Goal: Task Accomplishment & Management: Use online tool/utility

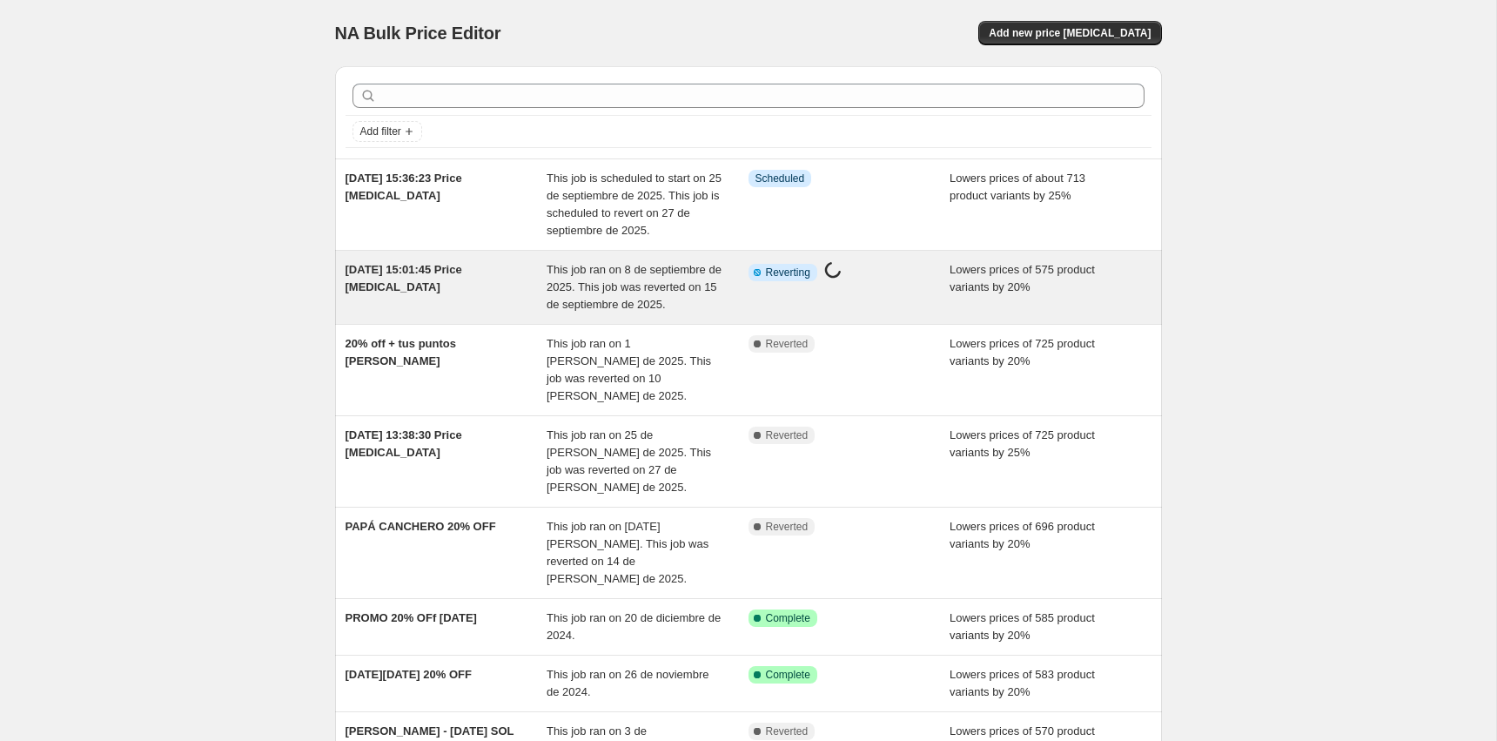
click at [899, 280] on div "Info Partially complete Reverting Price change job in progress..." at bounding box center [837, 272] width 176 height 23
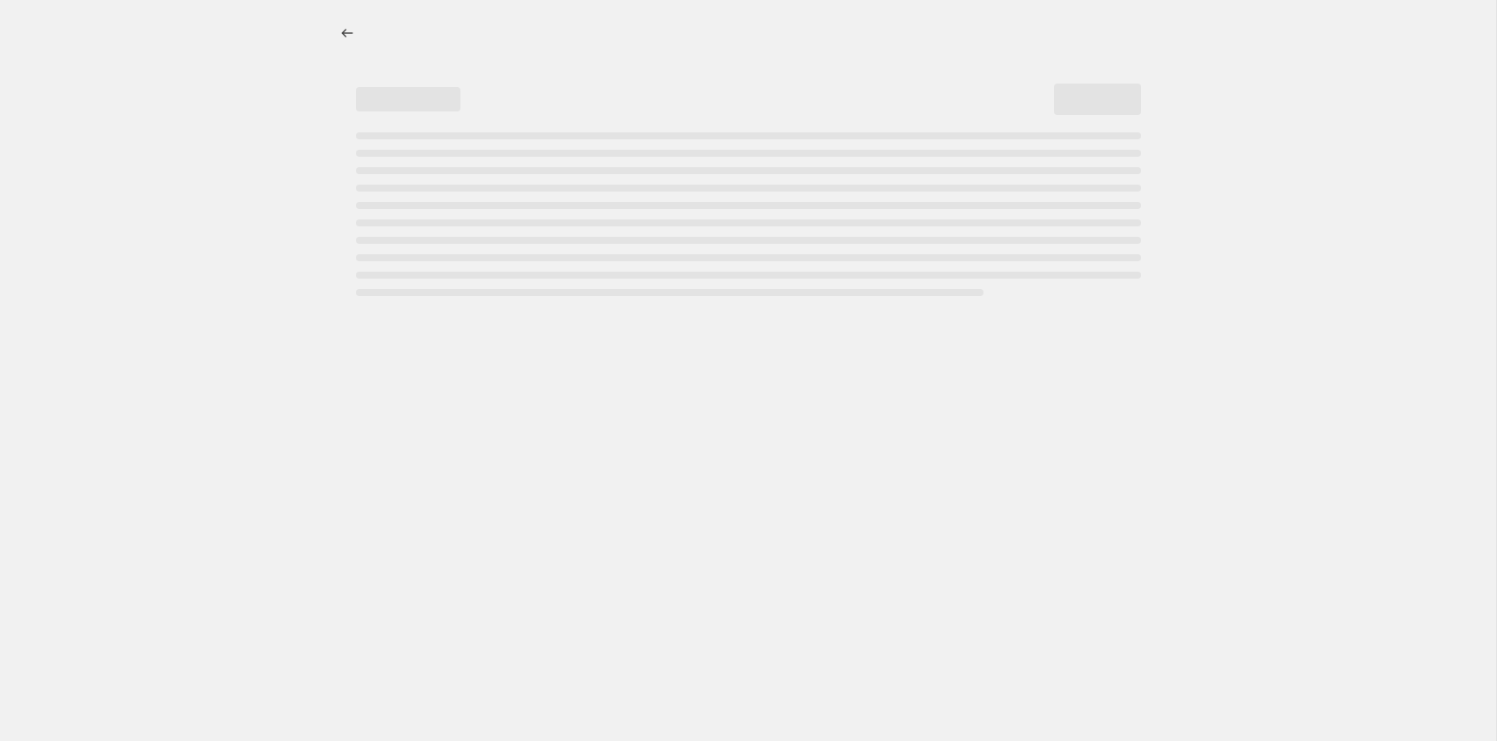
select select "percentage"
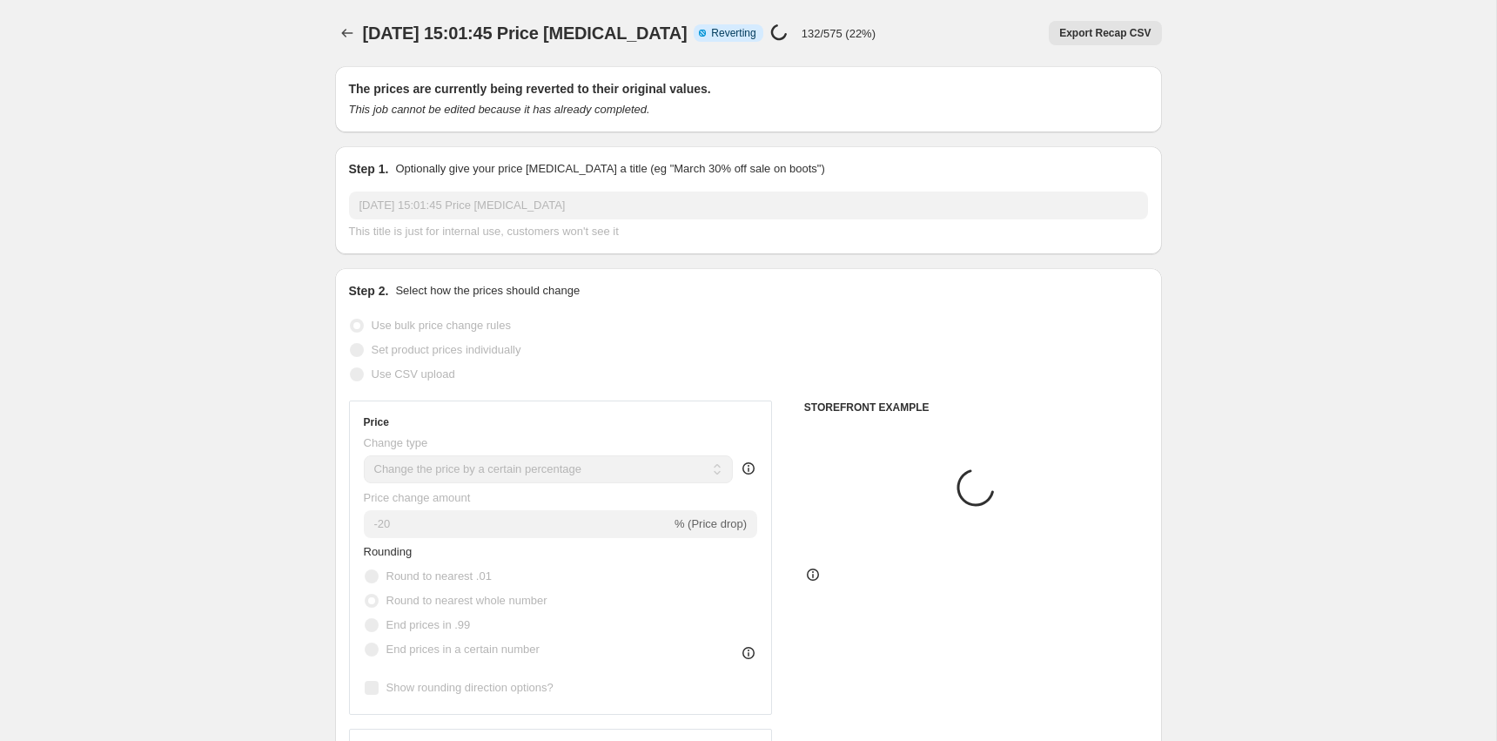
select select "product_type"
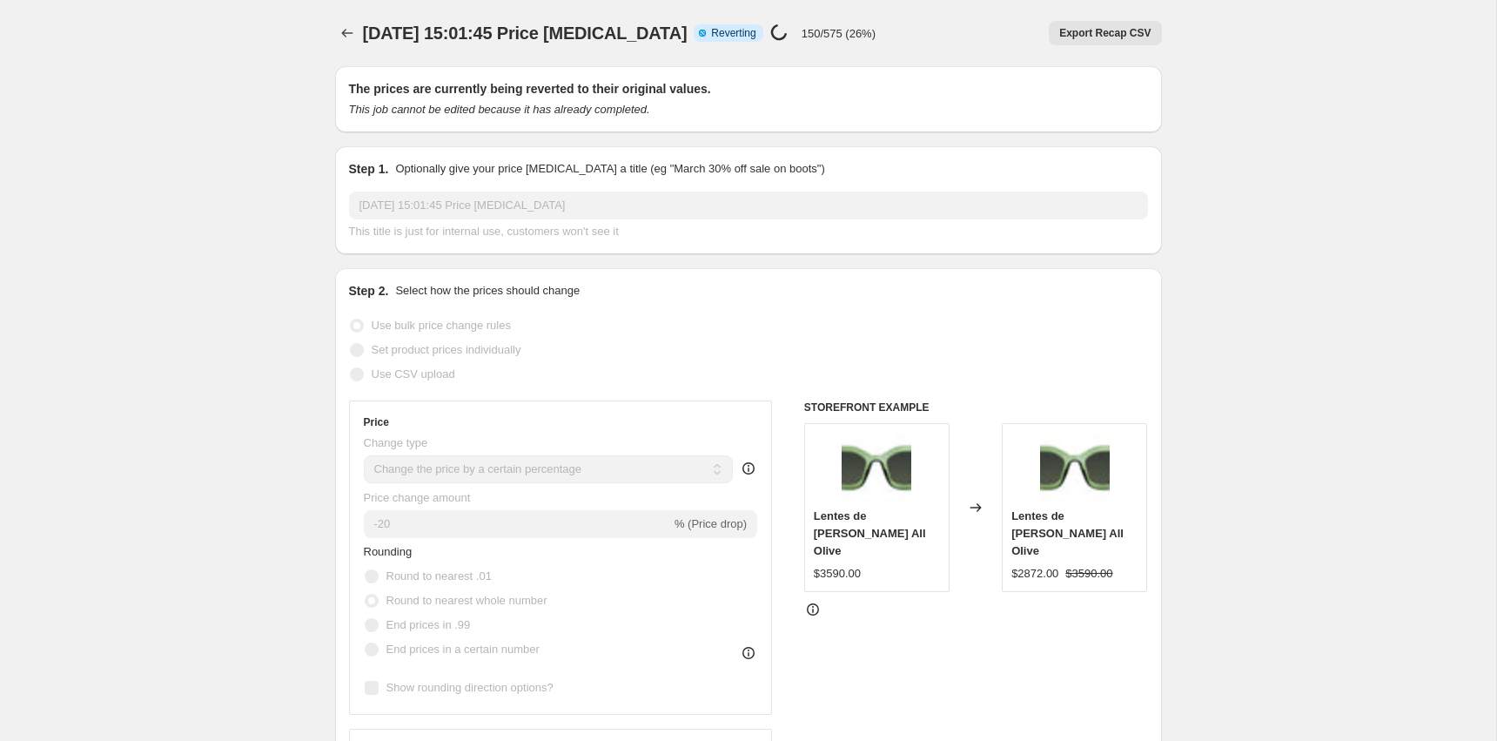
click at [359, 23] on div at bounding box center [349, 33] width 28 height 24
click at [342, 36] on icon "Price change jobs" at bounding box center [347, 32] width 17 height 17
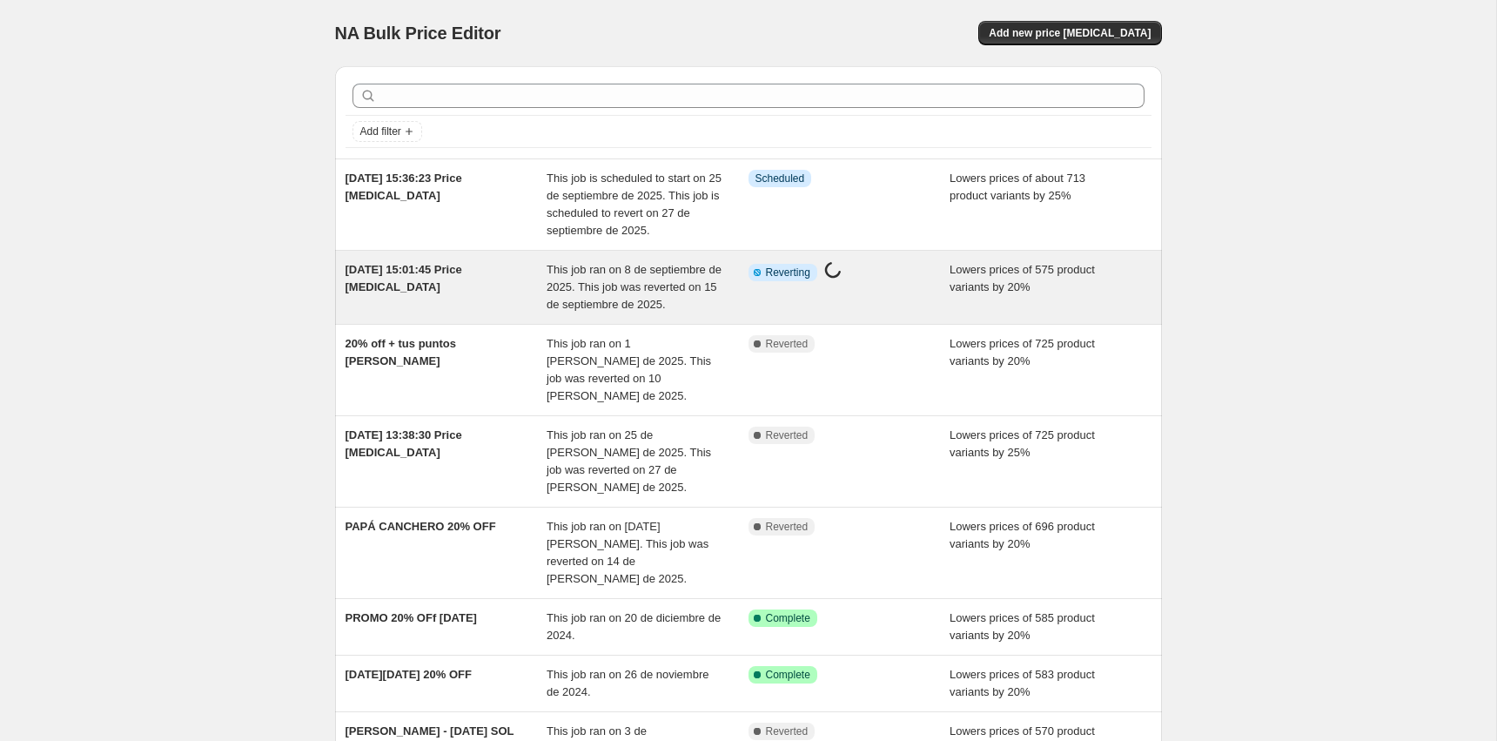
click at [675, 286] on span "This job ran on 8 de septiembre de 2025. This job was reverted on 15 de septiem…" at bounding box center [634, 287] width 175 height 48
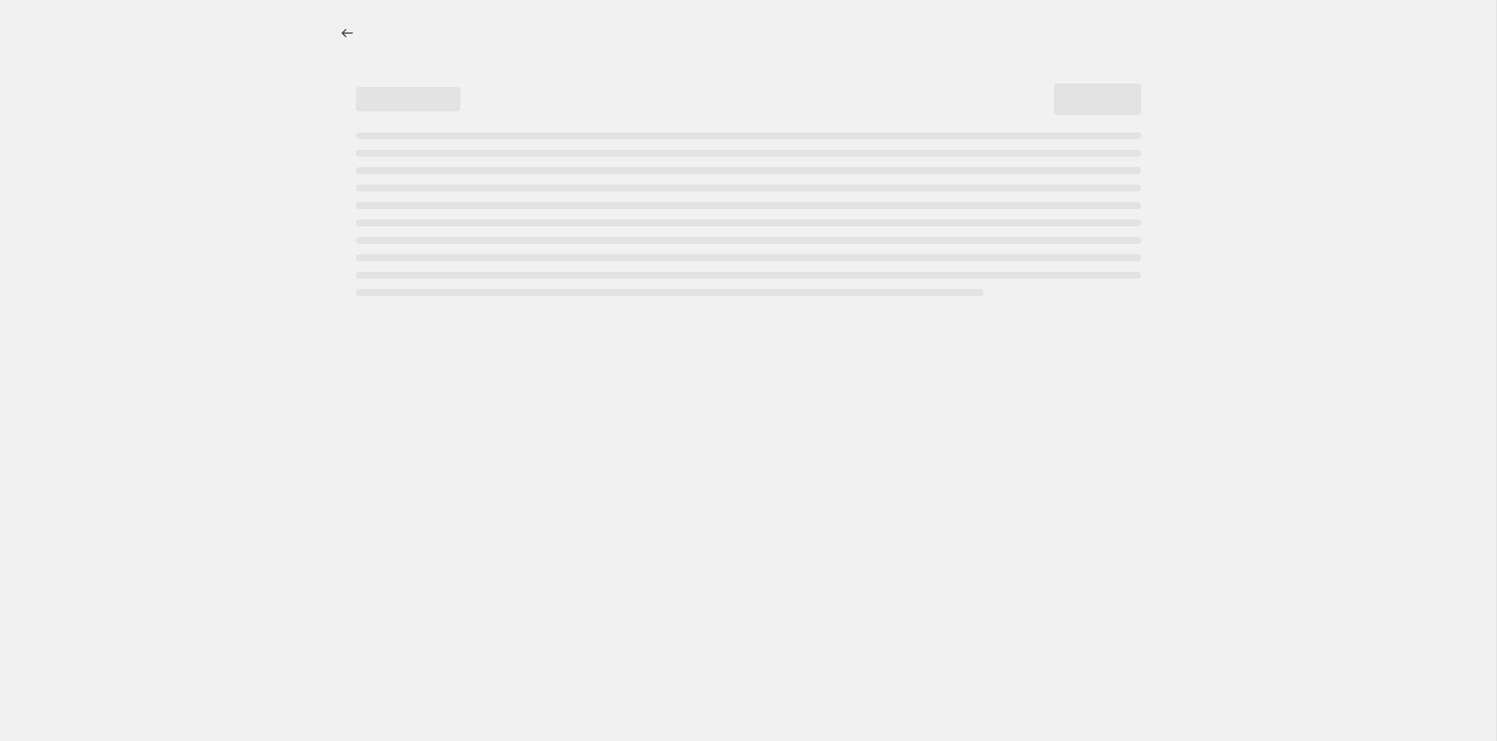
select select "percentage"
select select "product_type"
select select "percentage"
select select "product_type"
select select "percentage"
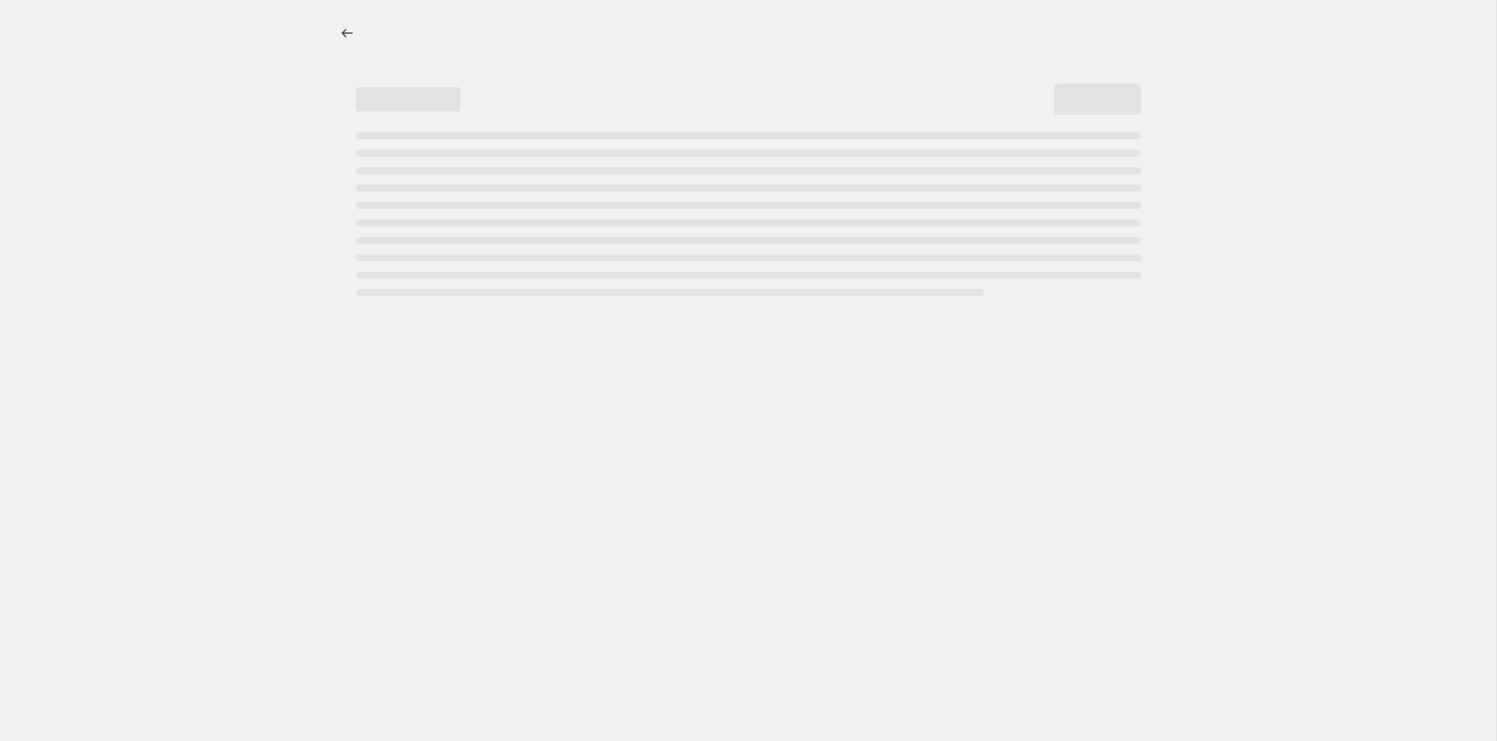
select select "product_type"
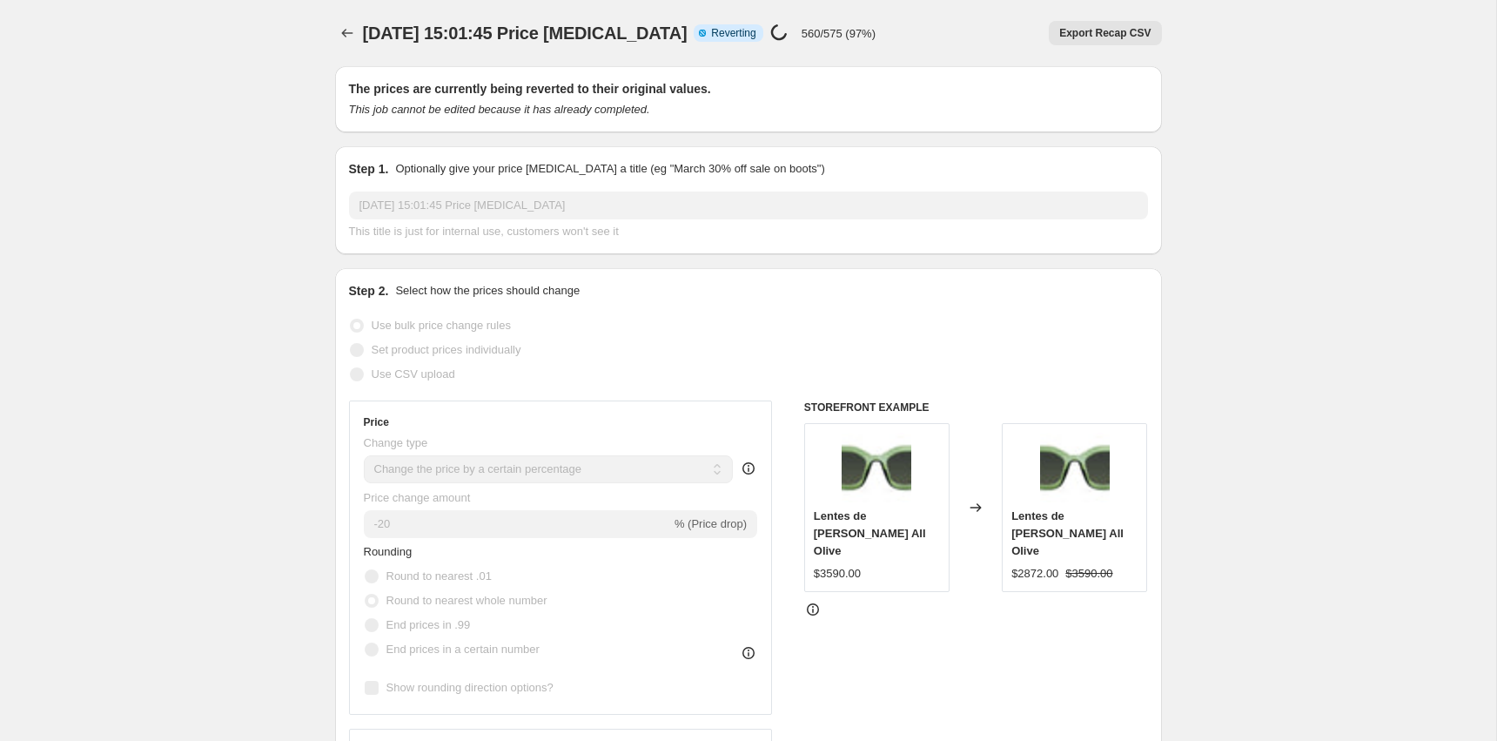
click at [1105, 22] on button "Export Recap CSV" at bounding box center [1105, 33] width 112 height 24
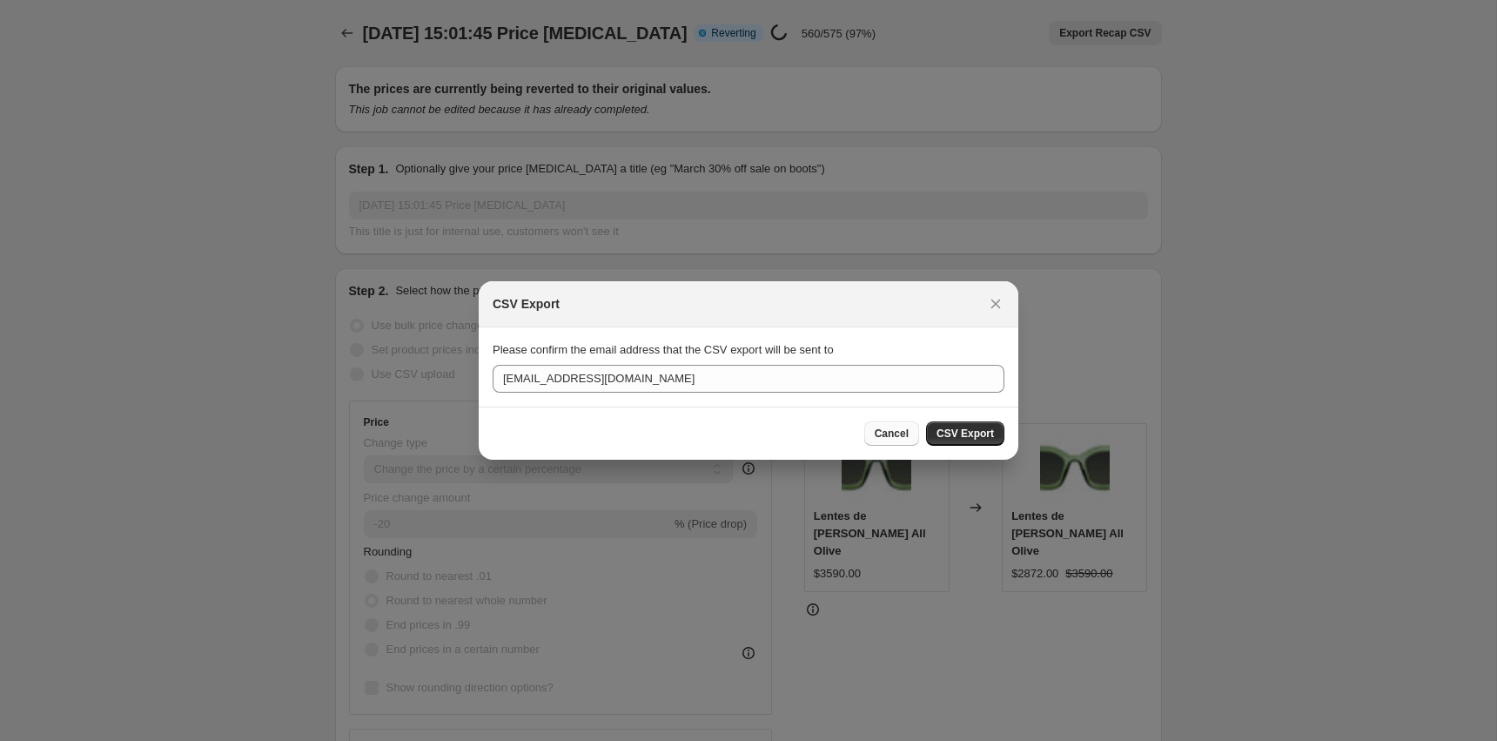
click at [914, 426] on button "Cancel" at bounding box center [891, 433] width 55 height 24
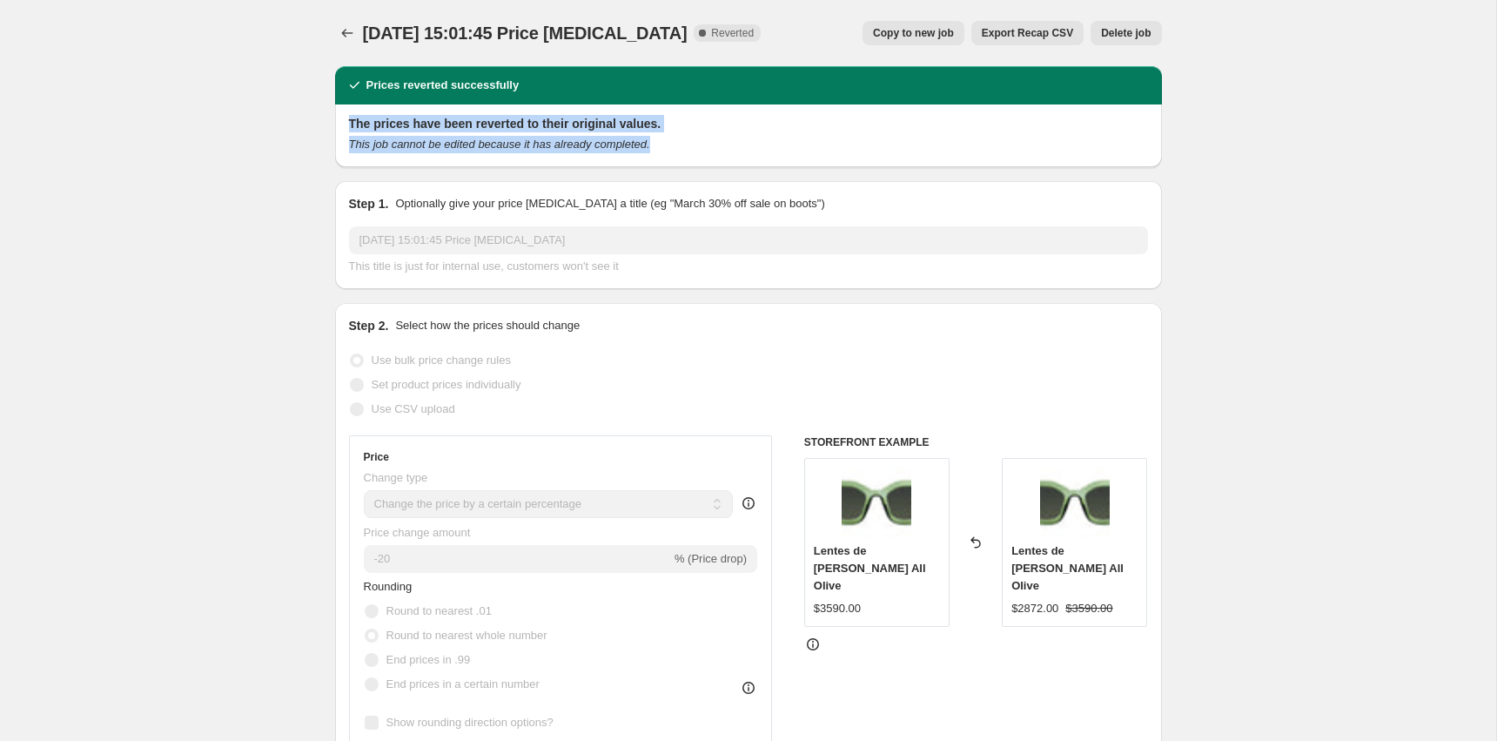
drag, startPoint x: 345, startPoint y: 116, endPoint x: 677, endPoint y: 150, distance: 334.2
click at [677, 150] on div "The prices have been reverted to their original values. This job cannot be edit…" at bounding box center [748, 135] width 827 height 63
click at [677, 150] on div "This job cannot be edited because it has already completed." at bounding box center [748, 144] width 799 height 17
drag, startPoint x: 677, startPoint y: 150, endPoint x: 356, endPoint y: 126, distance: 322.0
click at [356, 126] on div "The prices have been reverted to their original values. This job cannot be edit…" at bounding box center [748, 134] width 799 height 38
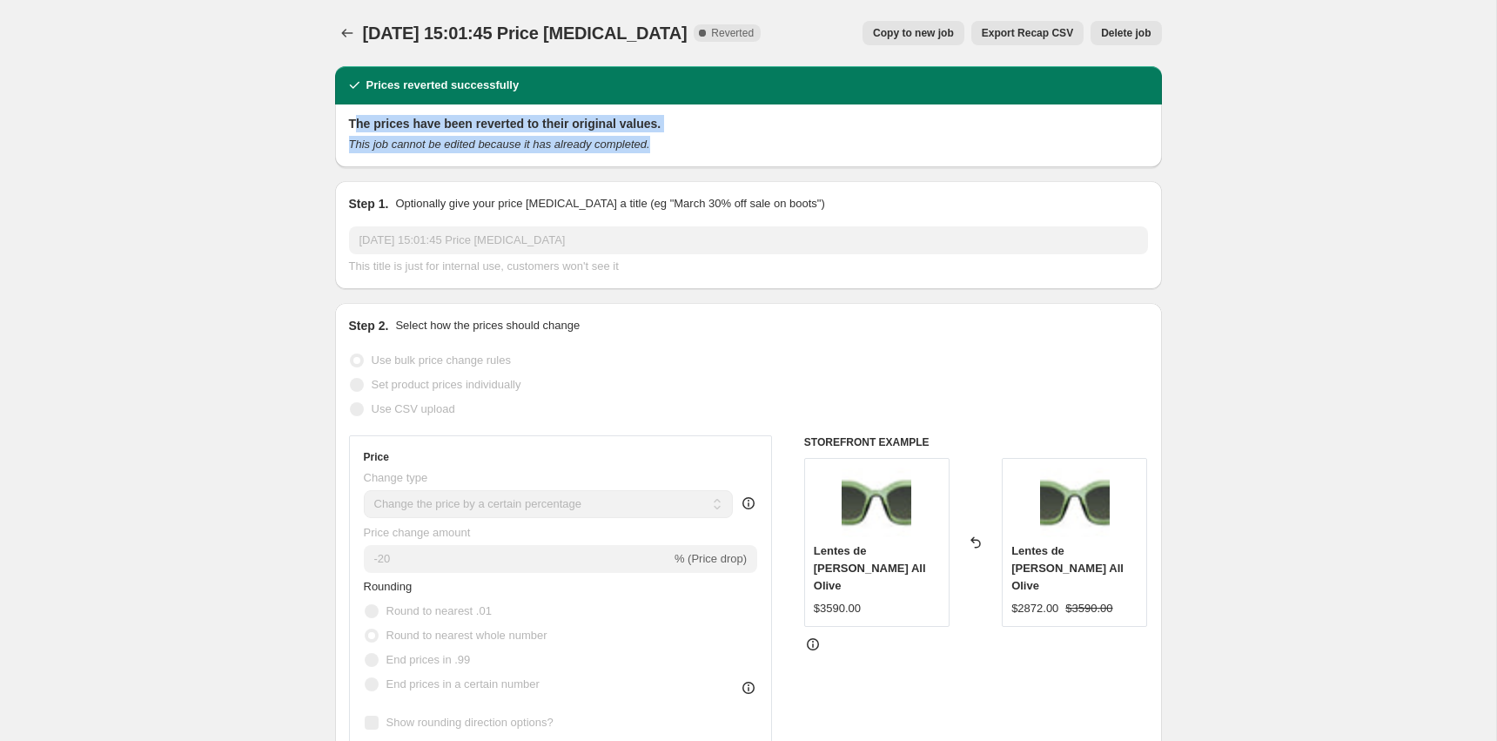
click at [356, 126] on h2 "The prices have been reverted to their original values." at bounding box center [748, 123] width 799 height 17
drag, startPoint x: 342, startPoint y: 123, endPoint x: 677, endPoint y: 120, distance: 335.1
click at [677, 120] on div "The prices have been reverted to their original values. This job cannot be edit…" at bounding box center [748, 135] width 827 height 63
click at [677, 120] on h2 "The prices have been reverted to their original values." at bounding box center [748, 123] width 799 height 17
drag, startPoint x: 677, startPoint y: 126, endPoint x: 349, endPoint y: 116, distance: 328.3
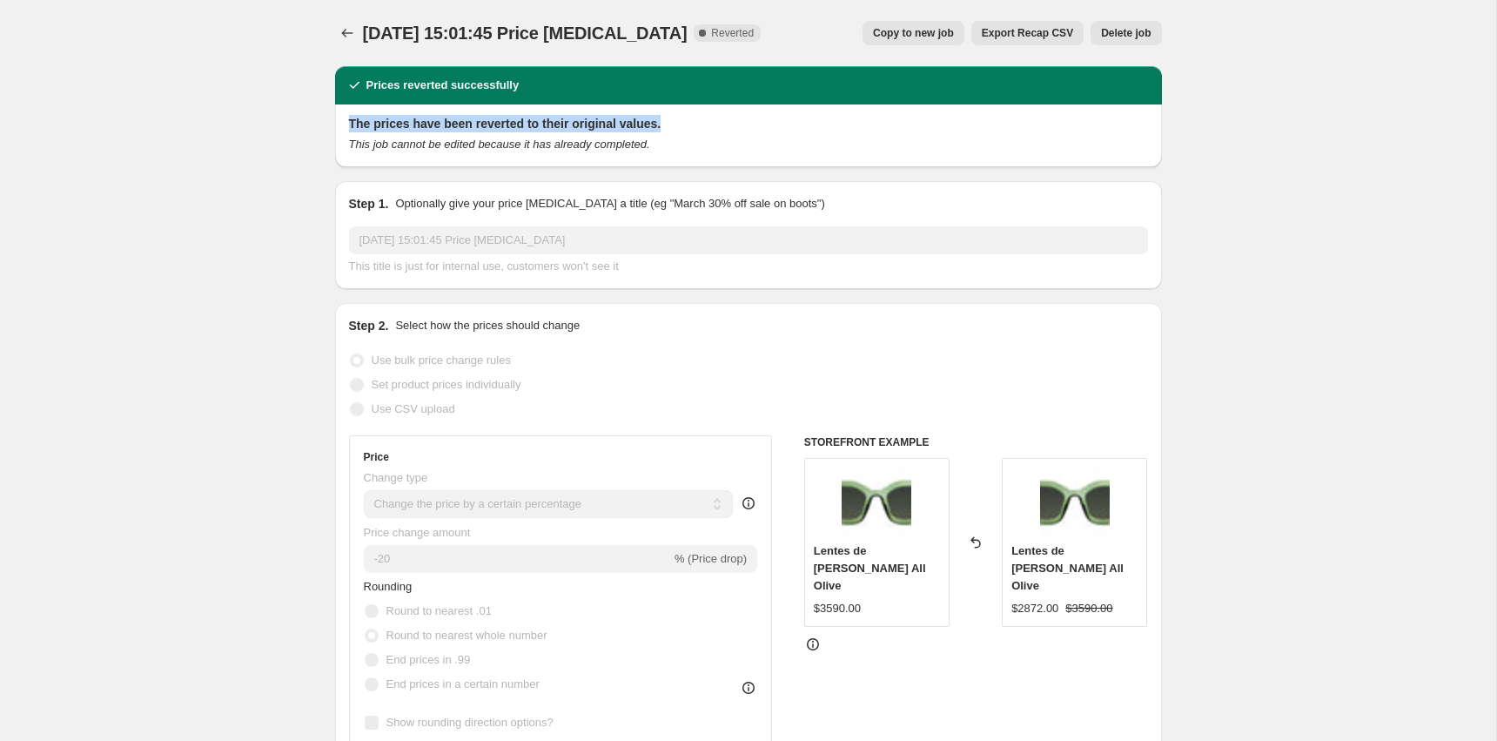
click at [349, 116] on h2 "The prices have been reverted to their original values." at bounding box center [748, 123] width 799 height 17
drag, startPoint x: 367, startPoint y: 30, endPoint x: 385, endPoint y: 27, distance: 17.8
click at [385, 27] on span "1 sept 2025, 15:01:45 Price change job" at bounding box center [525, 32] width 325 height 19
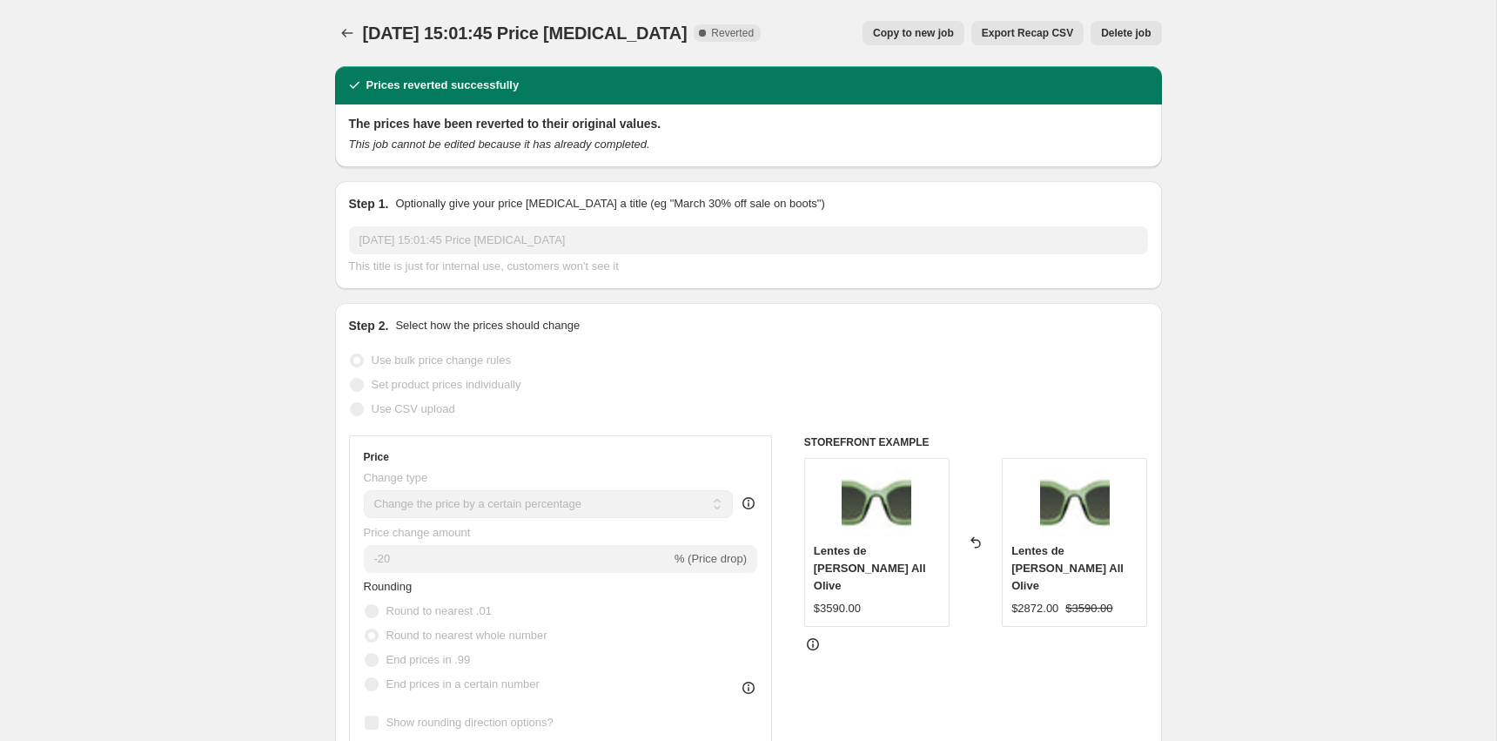
drag, startPoint x: 367, startPoint y: 27, endPoint x: 661, endPoint y: 37, distance: 293.5
click at [661, 37] on span "1 sept 2025, 15:01:45 Price change job" at bounding box center [525, 32] width 325 height 19
drag, startPoint x: 668, startPoint y: 34, endPoint x: 360, endPoint y: 36, distance: 308.1
click at [360, 36] on div "1 sept 2025, 15:01:45 Price change job Complete Reverted Copy to new job Export…" at bounding box center [748, 33] width 827 height 24
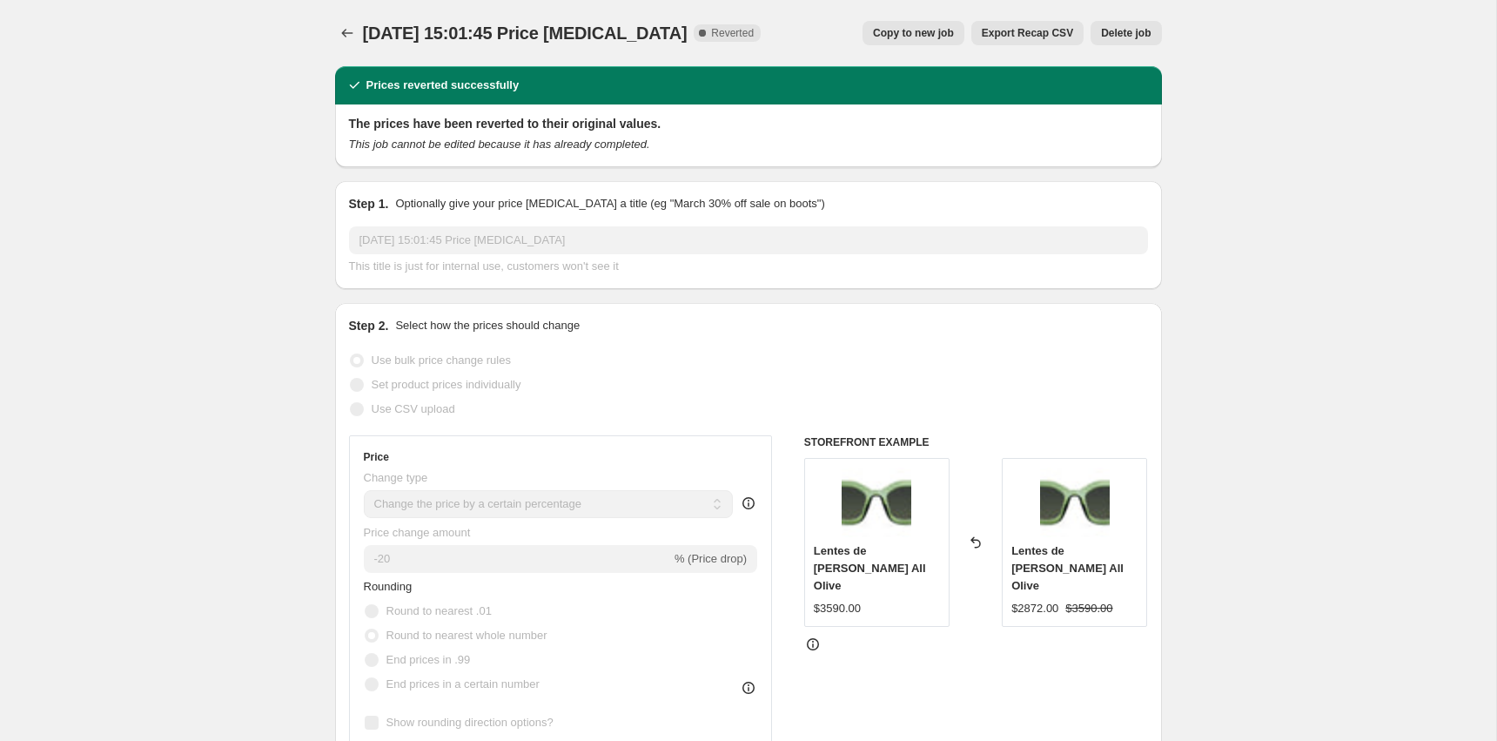
click at [360, 36] on div at bounding box center [349, 33] width 28 height 24
drag, startPoint x: 360, startPoint y: 36, endPoint x: 800, endPoint y: 35, distance: 439.5
click at [800, 35] on div "1 sept 2025, 15:01:45 Price change job Complete Reverted Copy to new job Export…" at bounding box center [748, 33] width 827 height 24
click at [800, 35] on div "Copy to new job Export Recap CSV Delete job" at bounding box center [968, 33] width 386 height 24
drag, startPoint x: 800, startPoint y: 35, endPoint x: 368, endPoint y: 40, distance: 431.7
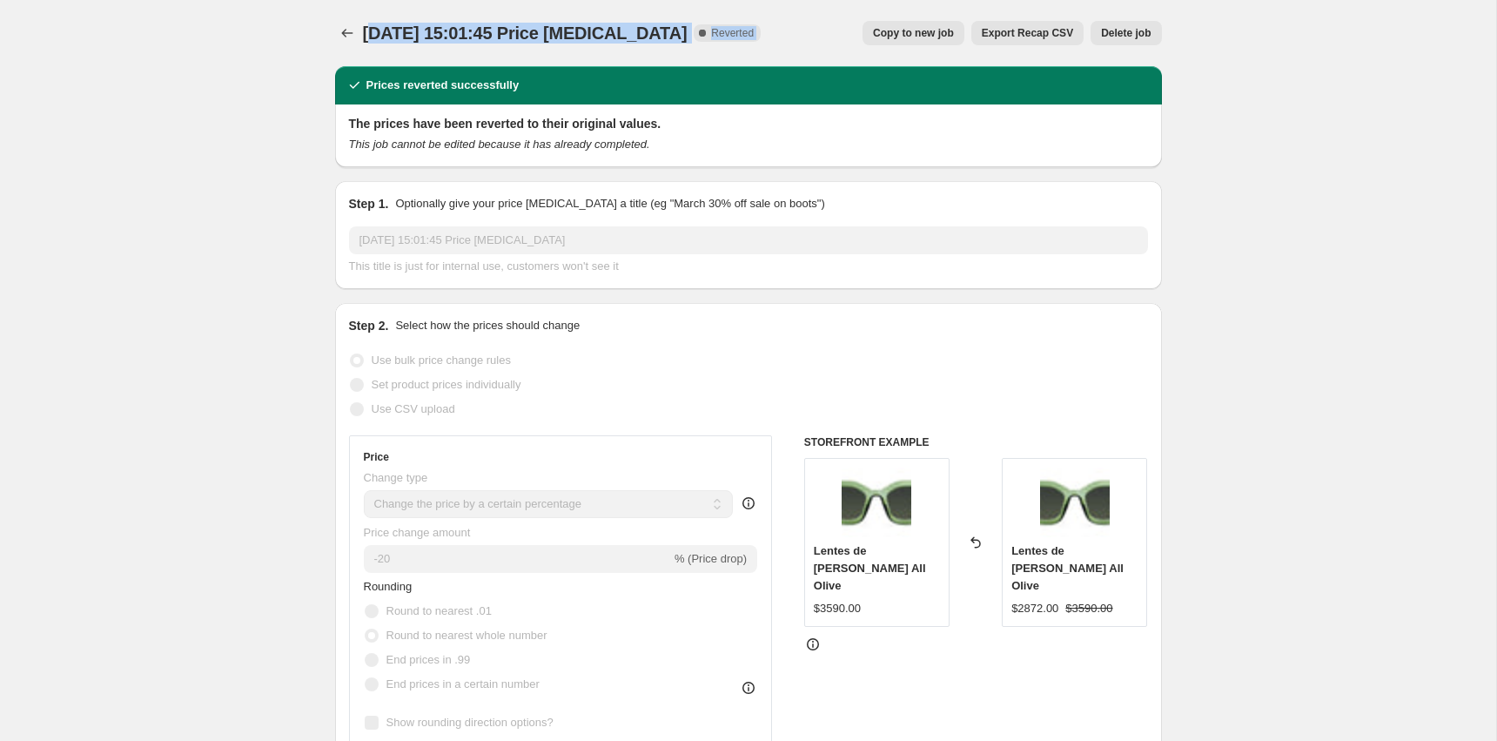
click at [368, 40] on div "1 sept 2025, 15:01:45 Price change job Complete Reverted Copy to new job Export…" at bounding box center [748, 33] width 827 height 24
click at [368, 40] on span "1 sept 2025, 15:01:45 Price change job" at bounding box center [525, 32] width 325 height 19
drag, startPoint x: 365, startPoint y: 36, endPoint x: 673, endPoint y: 35, distance: 308.1
click at [673, 35] on div "1 sept 2025, 15:01:45 Price change job Complete Reverted" at bounding box center [562, 33] width 399 height 24
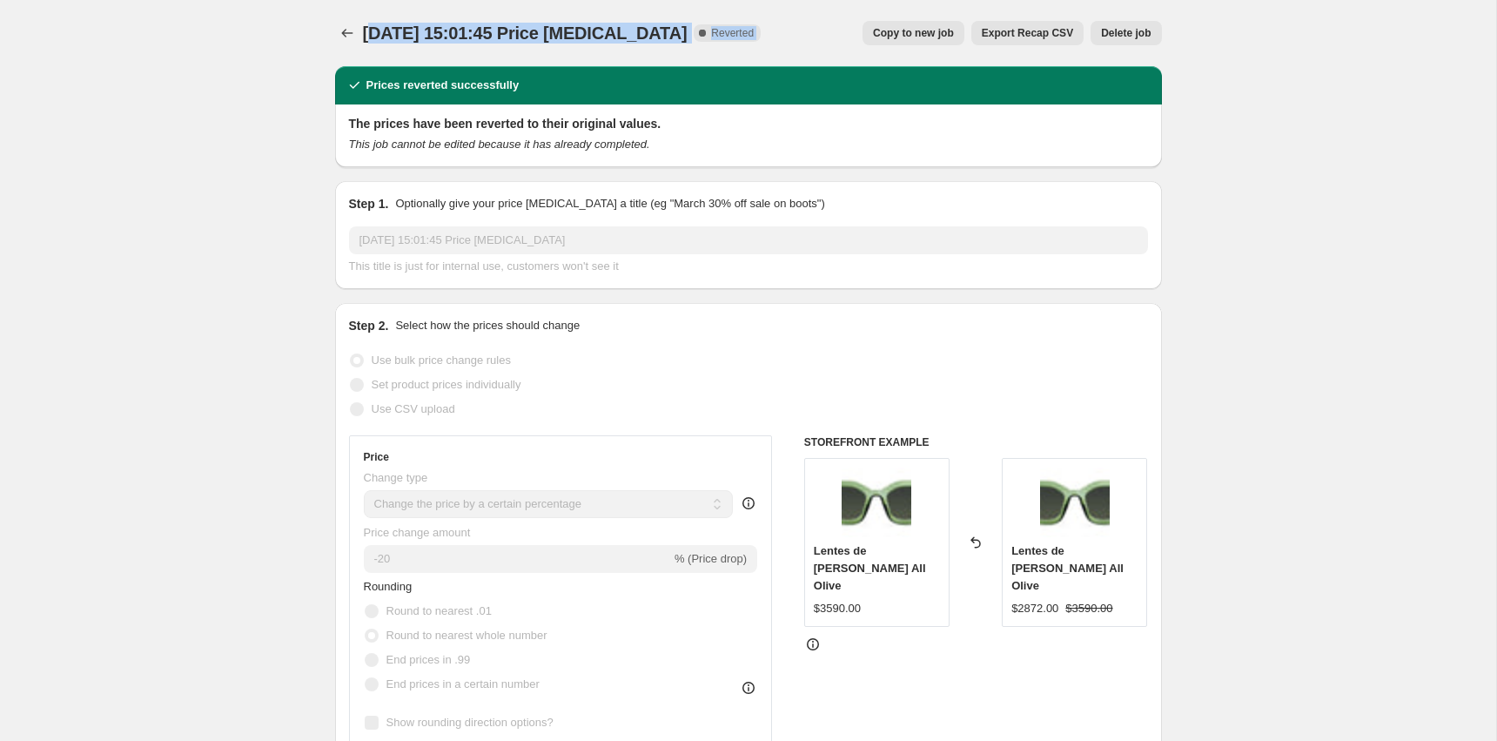
drag, startPoint x: 673, startPoint y: 35, endPoint x: 374, endPoint y: 34, distance: 298.5
click at [374, 34] on div "1 sept 2025, 15:01:45 Price change job Complete Reverted" at bounding box center [562, 33] width 399 height 24
click at [374, 34] on span "1 sept 2025, 15:01:45 Price change job" at bounding box center [525, 32] width 325 height 19
drag, startPoint x: 364, startPoint y: 33, endPoint x: 647, endPoint y: 30, distance: 282.9
click at [647, 30] on span "1 sept 2025, 15:01:45 Price change job" at bounding box center [525, 32] width 325 height 19
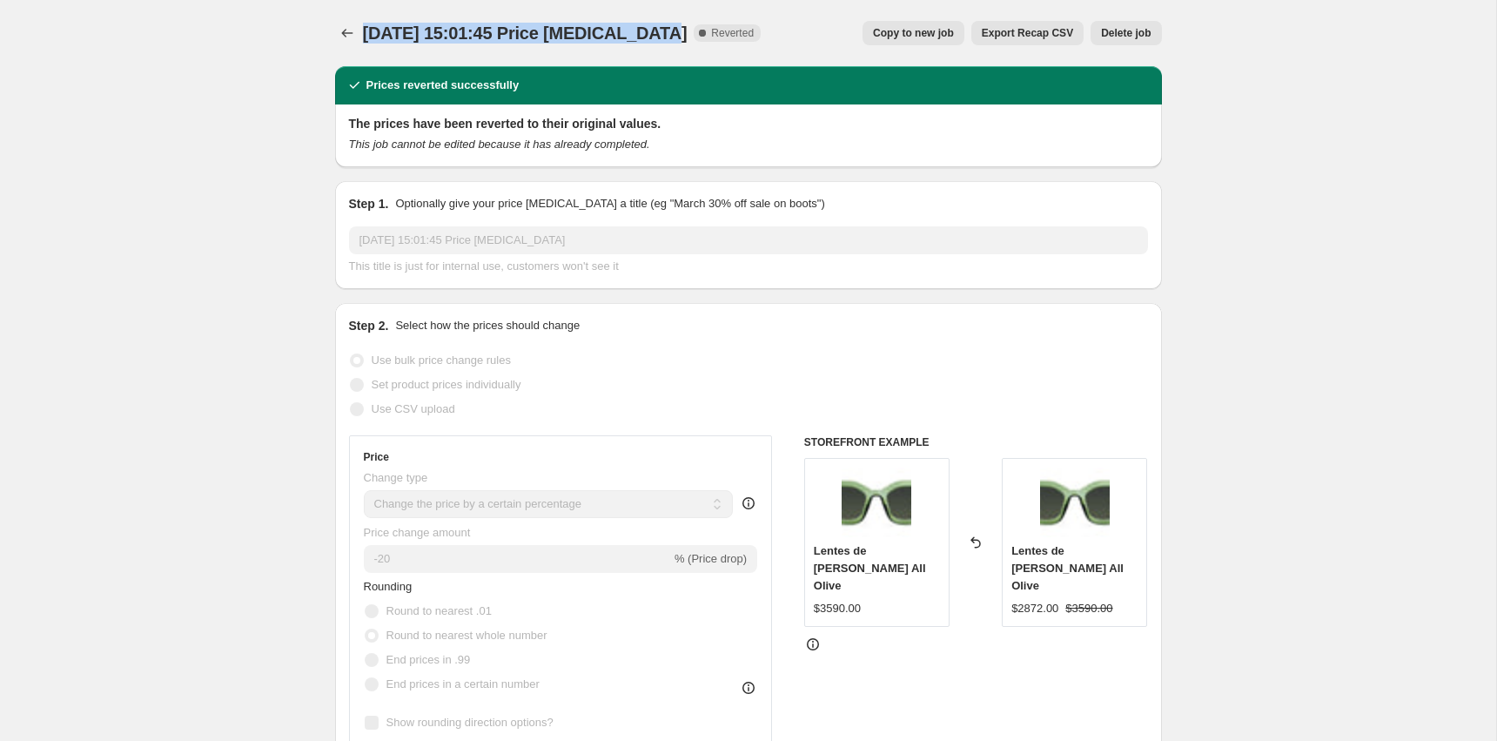
click at [647, 30] on span "1 sept 2025, 15:01:45 Price change job" at bounding box center [525, 32] width 325 height 19
drag, startPoint x: 676, startPoint y: 31, endPoint x: 363, endPoint y: 28, distance: 313.4
click at [363, 28] on div "1 sept 2025, 15:01:45 Price change job Complete Reverted" at bounding box center [562, 33] width 399 height 24
click at [363, 28] on span "1 sept 2025, 15:01:45 Price change job" at bounding box center [525, 32] width 325 height 19
drag, startPoint x: 363, startPoint y: 28, endPoint x: 459, endPoint y: 32, distance: 95.8
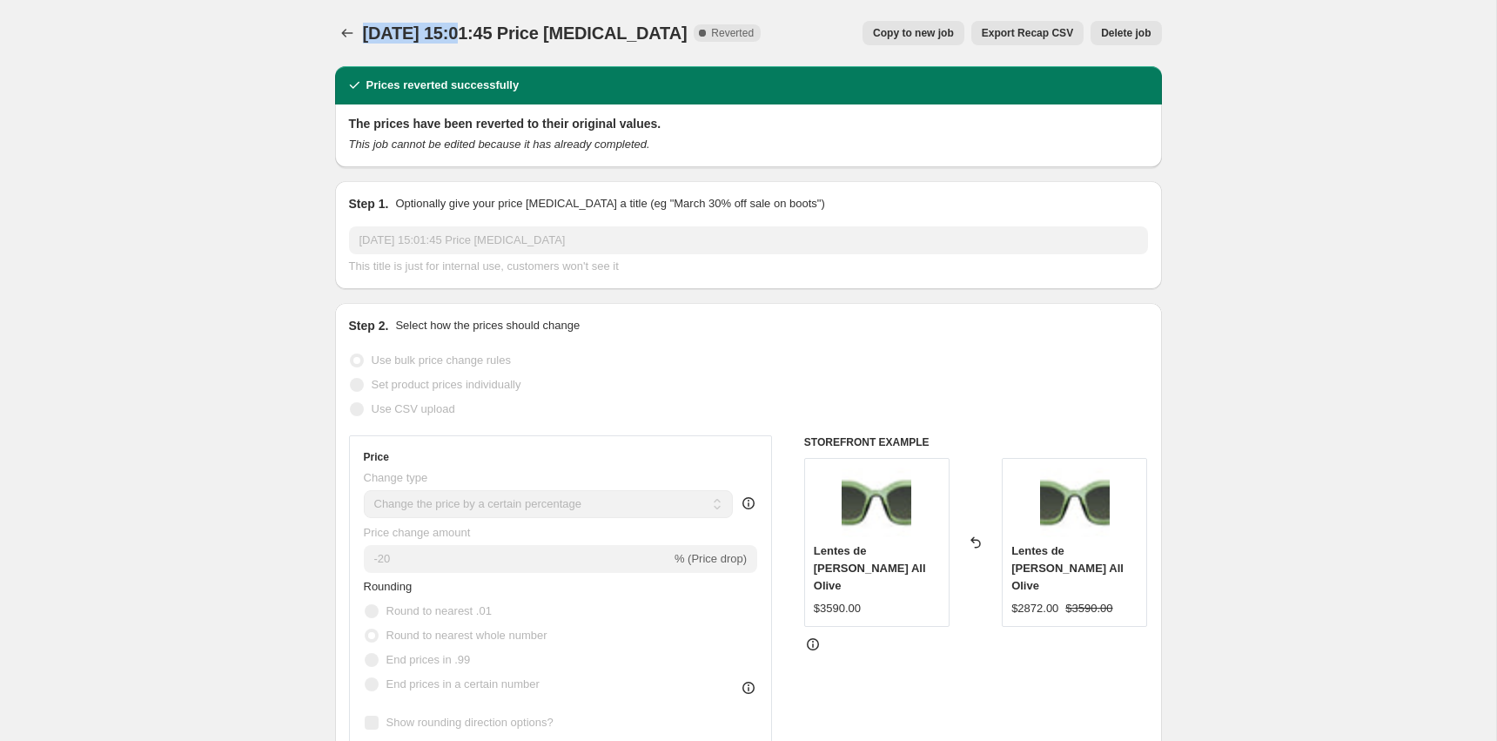
click at [459, 32] on span "1 sept 2025, 15:01:45 Price change job" at bounding box center [525, 32] width 325 height 19
drag, startPoint x: 465, startPoint y: 33, endPoint x: 657, endPoint y: 29, distance: 192.4
click at [657, 29] on span "1 sept 2025, 15:01:45 Price change job" at bounding box center [525, 32] width 325 height 19
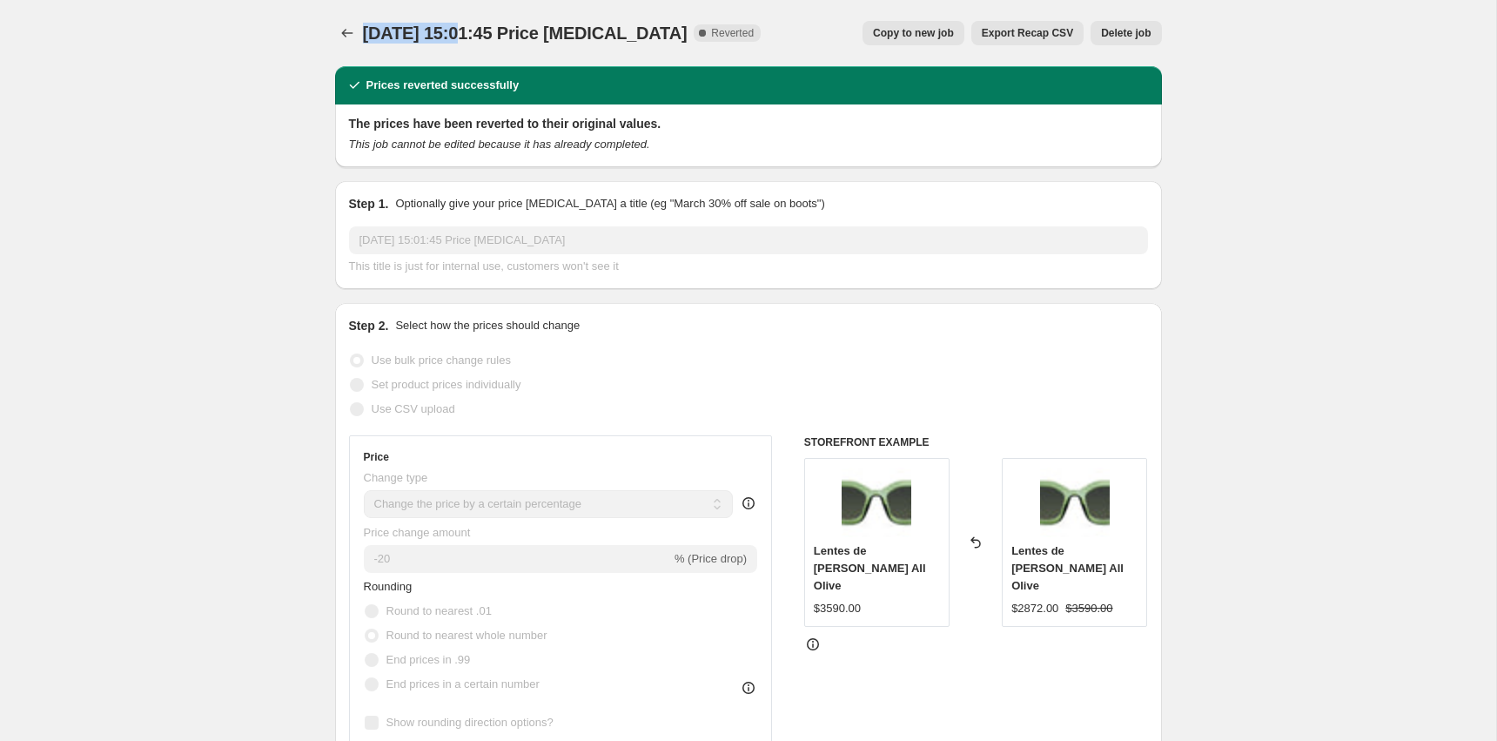
drag, startPoint x: 668, startPoint y: 38, endPoint x: 366, endPoint y: 34, distance: 302.0
click at [366, 34] on span "1 sept 2025, 15:01:45 Price change job" at bounding box center [525, 32] width 325 height 19
drag, startPoint x: 364, startPoint y: 33, endPoint x: 444, endPoint y: 37, distance: 80.2
click at [444, 37] on span "1 sept 2025, 15:01:45 Price change job" at bounding box center [525, 32] width 325 height 19
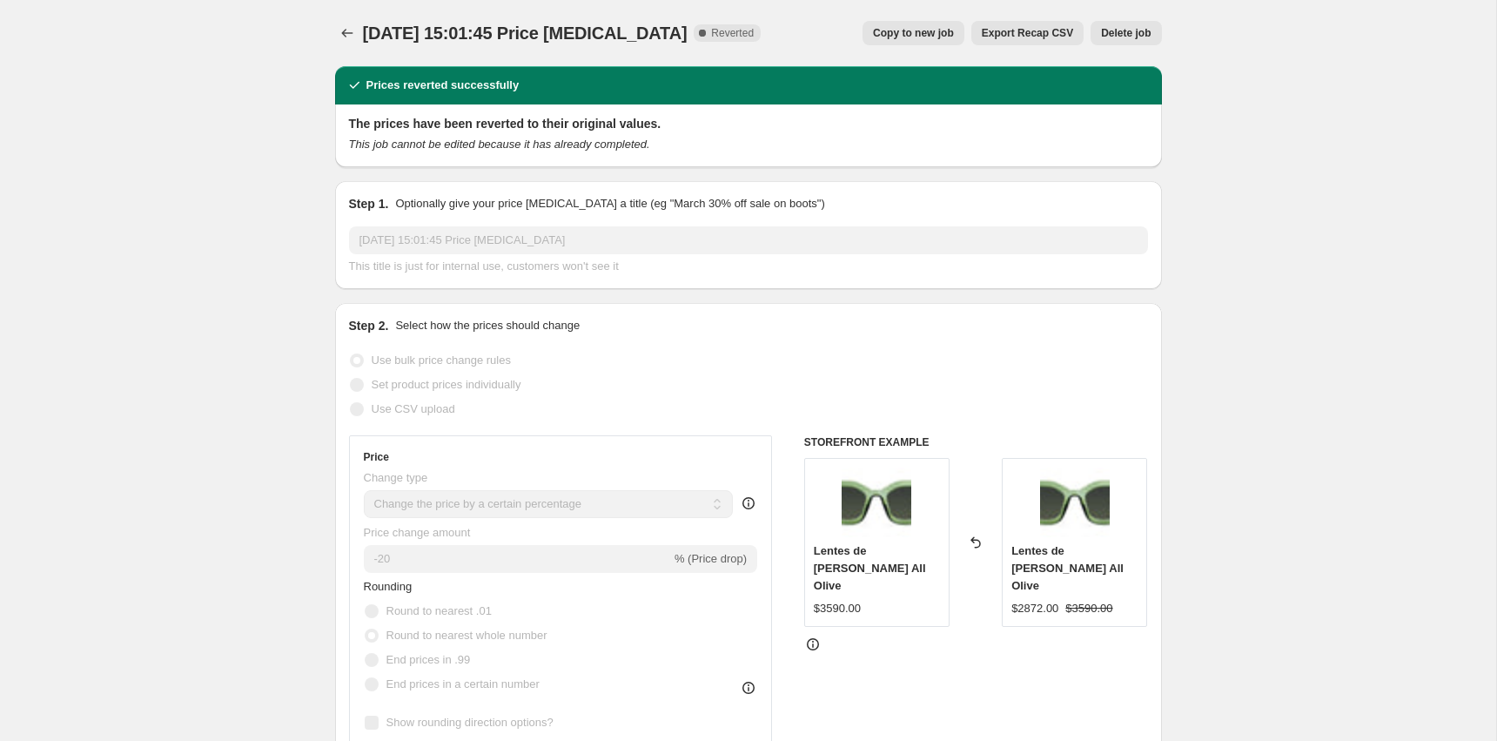
click at [677, 76] on div "Prices reverted successfully" at bounding box center [748, 85] width 827 height 38
click at [1125, 34] on span "Delete job" at bounding box center [1126, 33] width 50 height 14
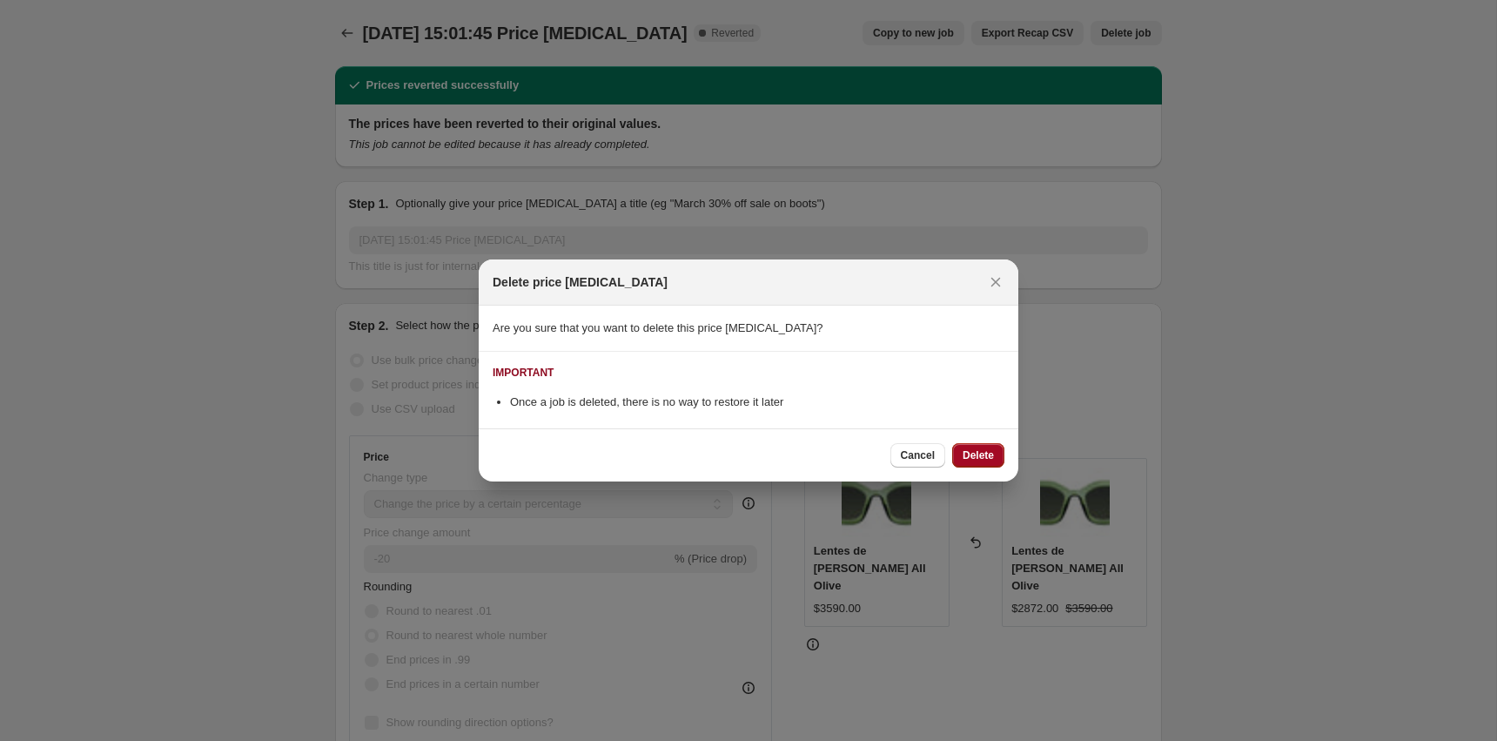
click at [994, 453] on button "Delete" at bounding box center [978, 455] width 52 height 24
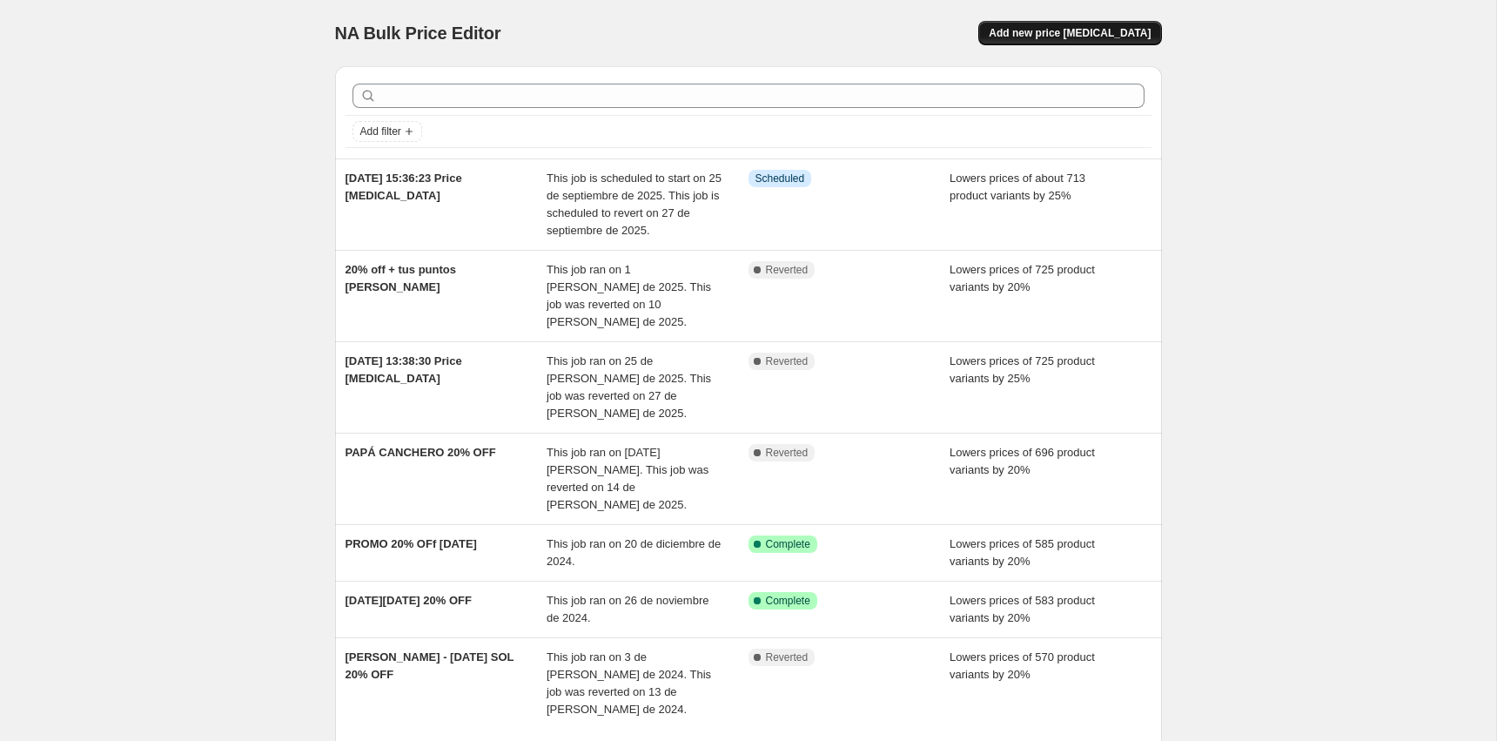
click at [1052, 32] on span "Add new price [MEDICAL_DATA]" at bounding box center [1070, 33] width 162 height 14
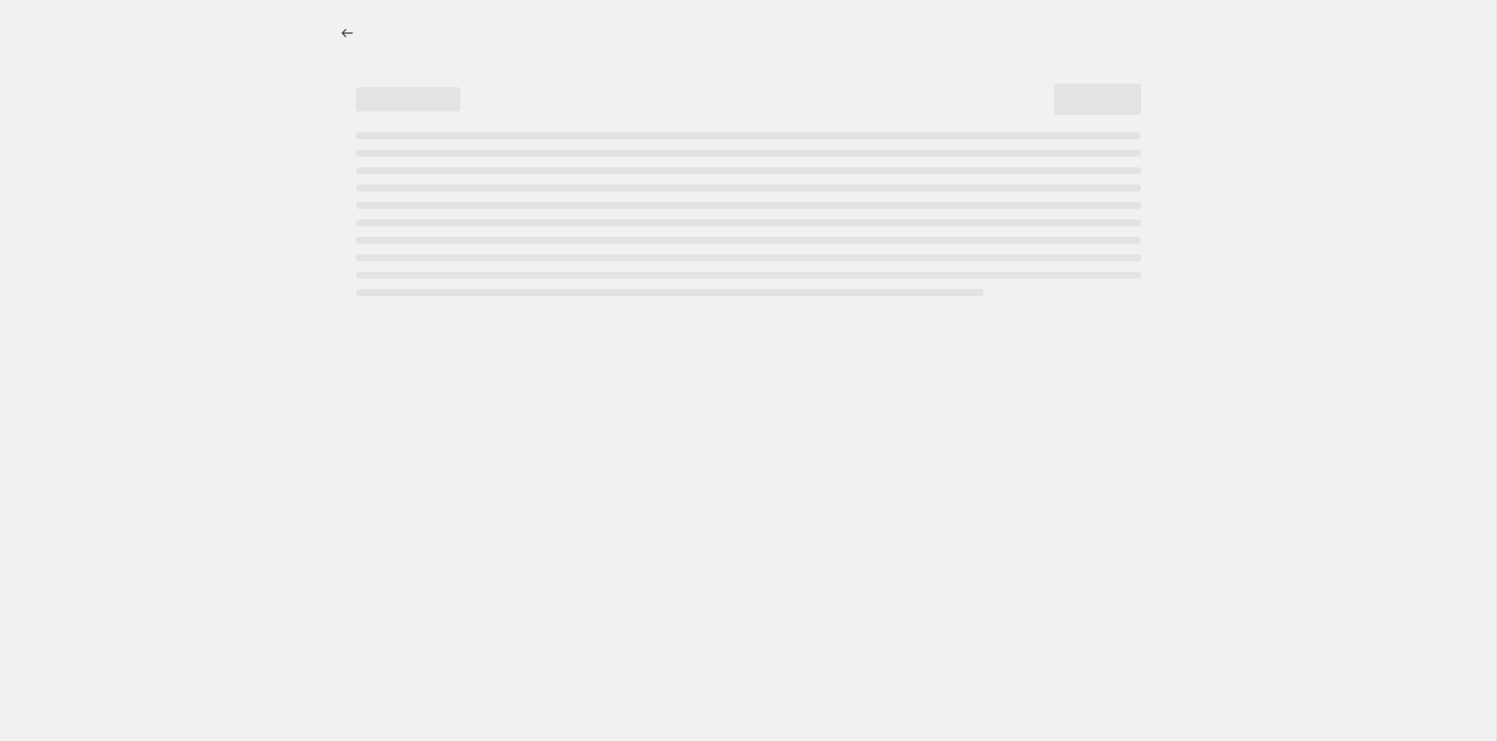
select select "percentage"
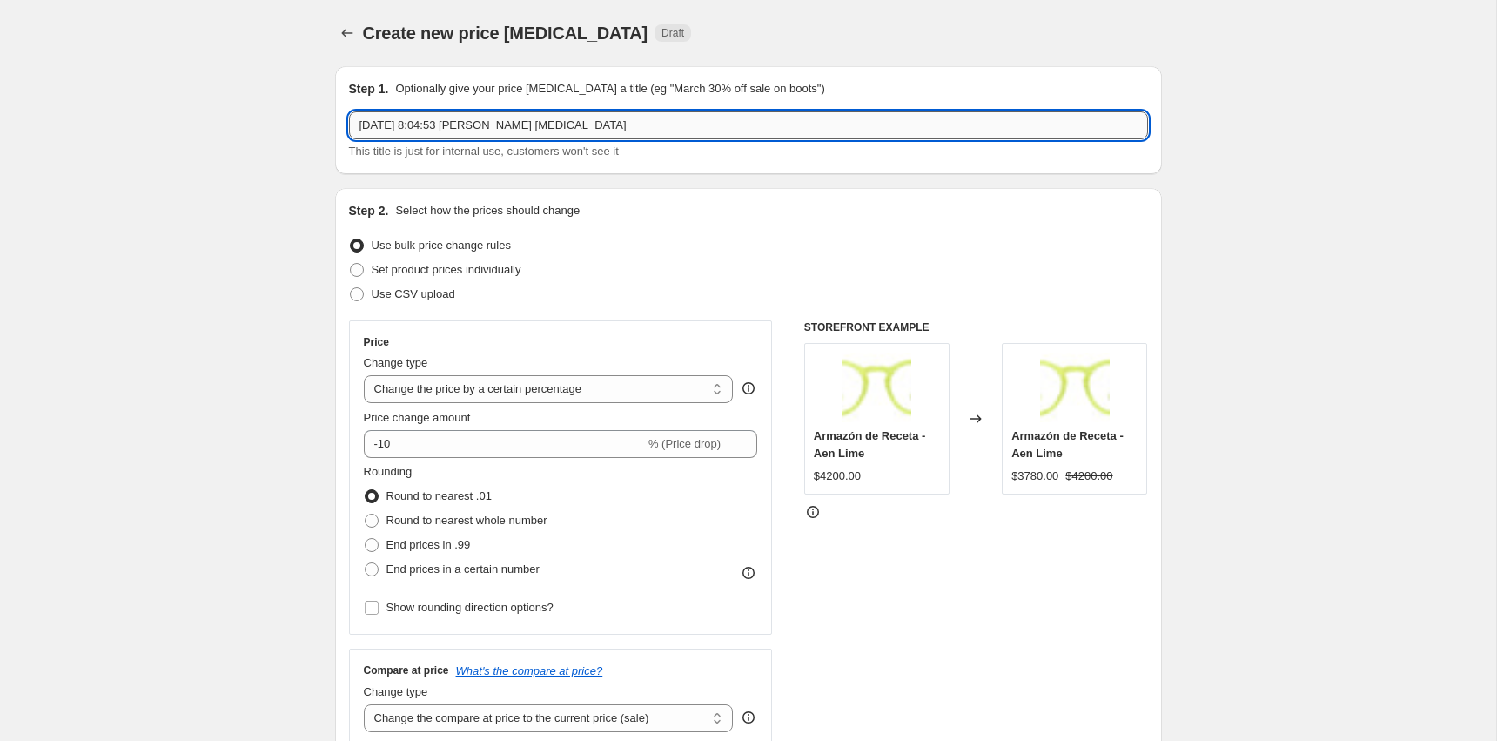
click at [448, 128] on input "15 sep 2025, 8:04:53 p.m. Price change job" at bounding box center [748, 125] width 799 height 28
type input "20% OFF 20 A 23.59HS"
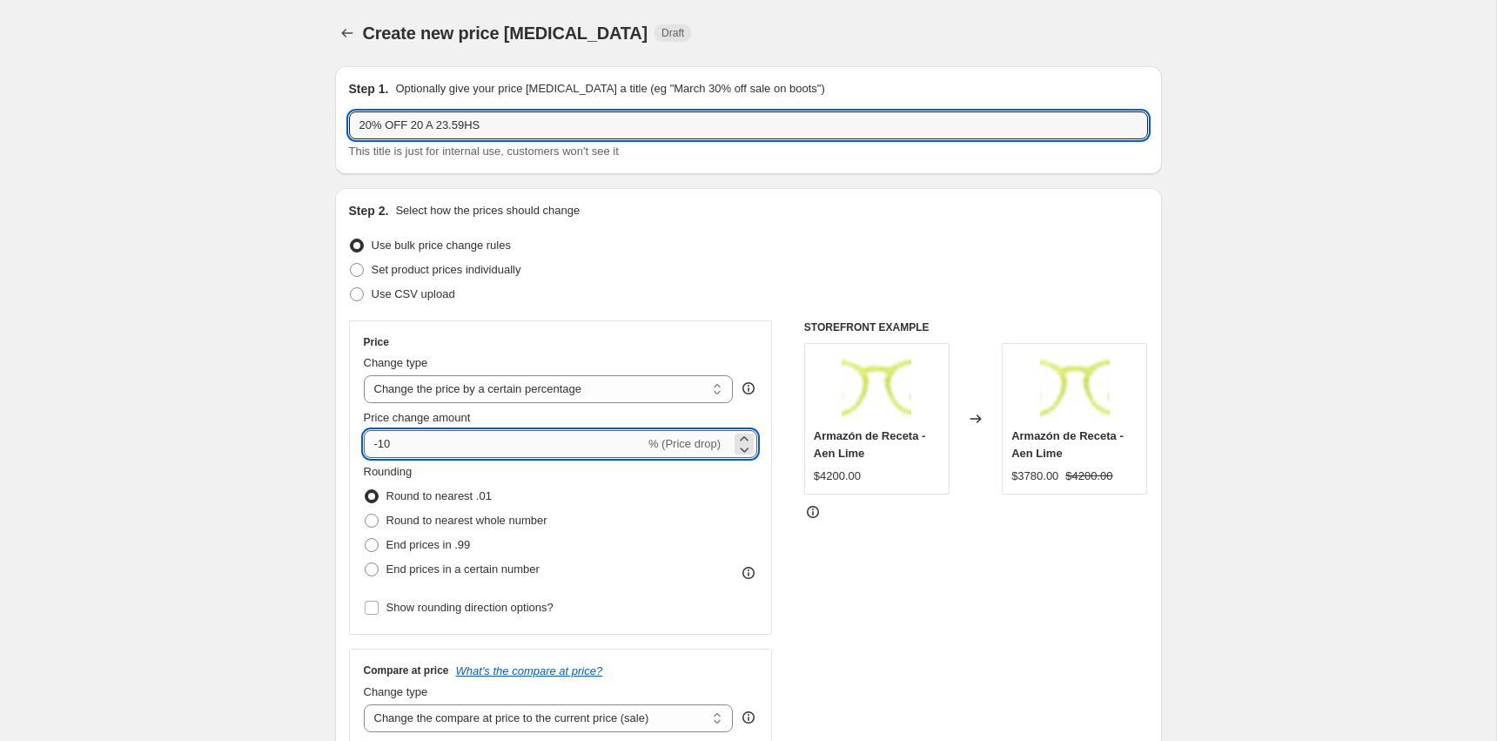
click at [460, 444] on input "-10" at bounding box center [504, 444] width 281 height 28
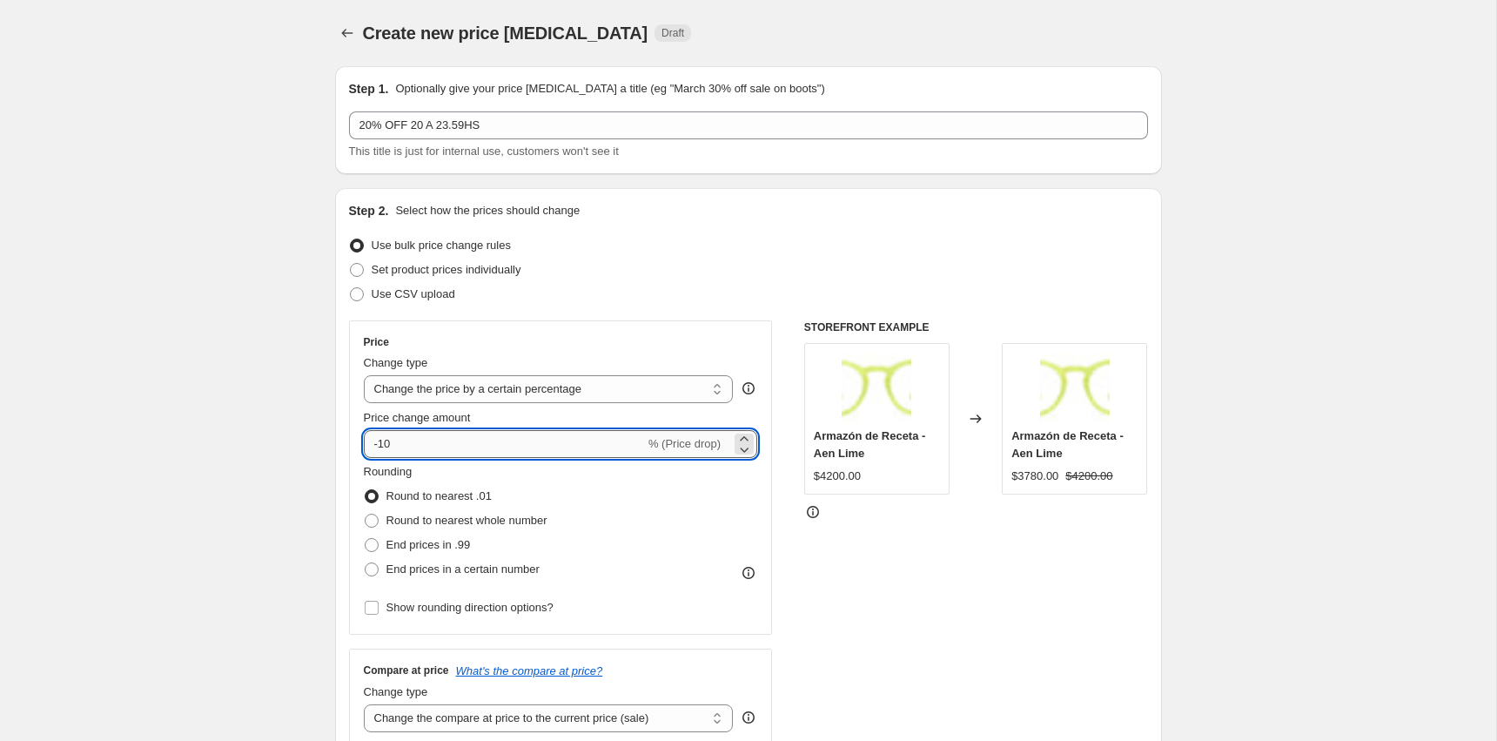
type input "-1"
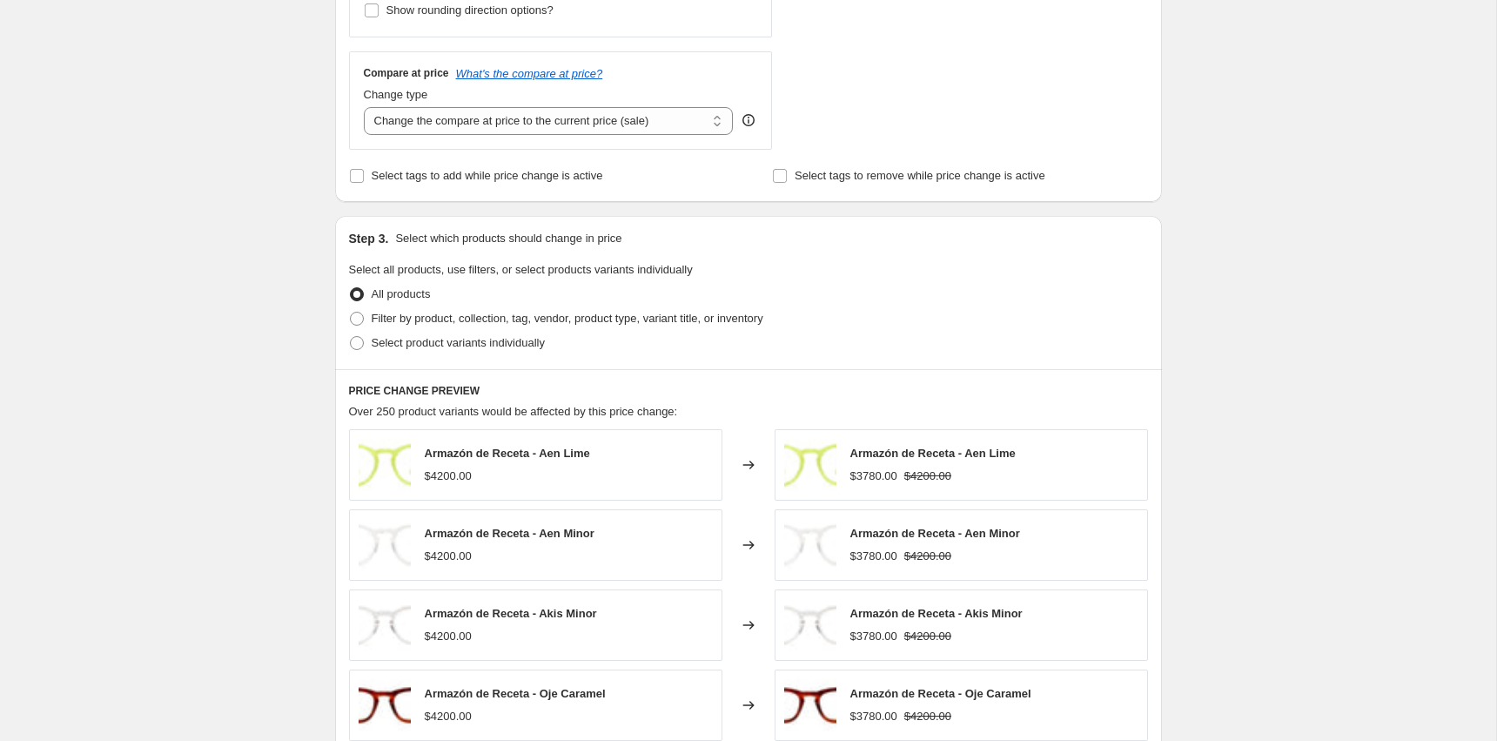
scroll to position [620, 0]
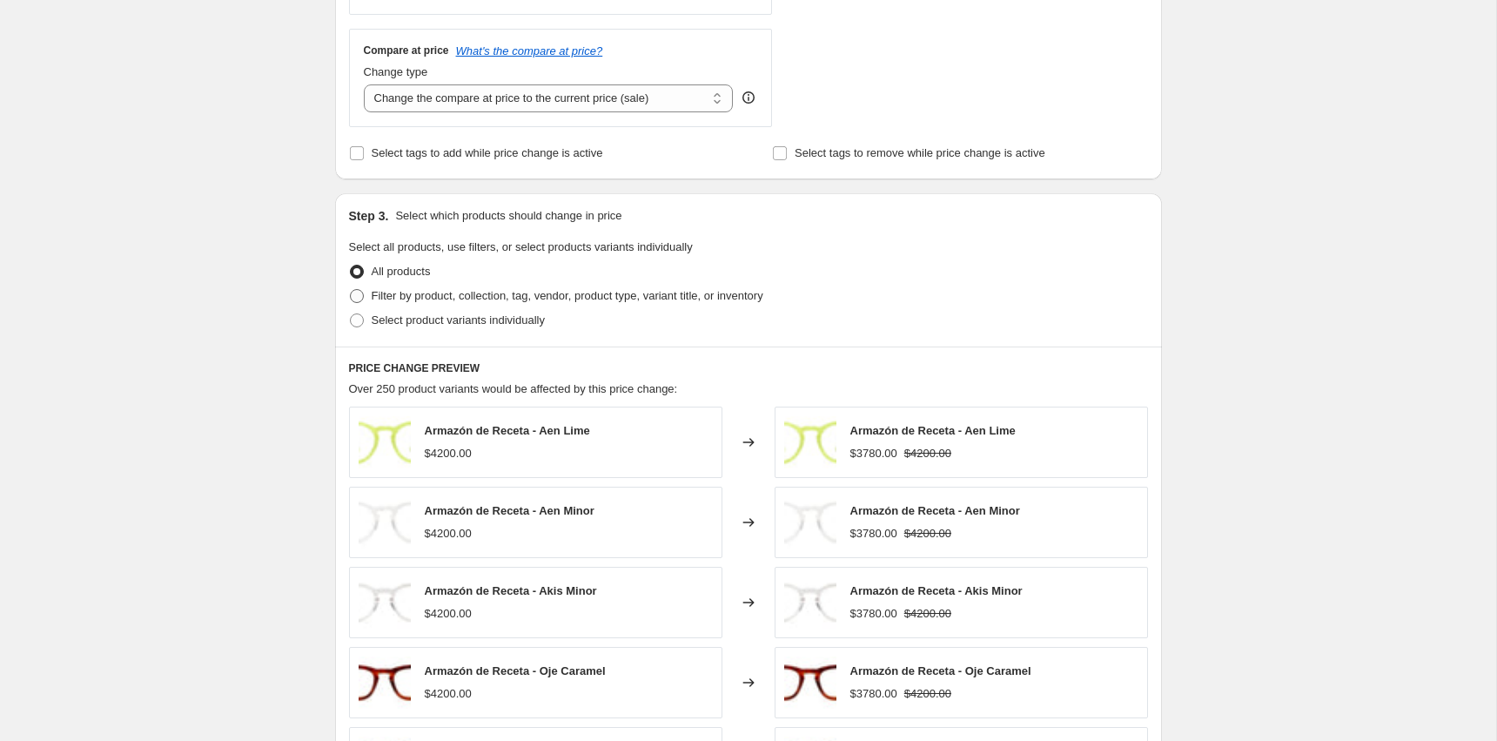
type input "-50"
click at [383, 291] on span "Filter by product, collection, tag, vendor, product type, variant title, or inv…" at bounding box center [568, 295] width 392 height 13
click at [351, 290] on input "Filter by product, collection, tag, vendor, product type, variant title, or inv…" at bounding box center [350, 289] width 1 height 1
radio input "true"
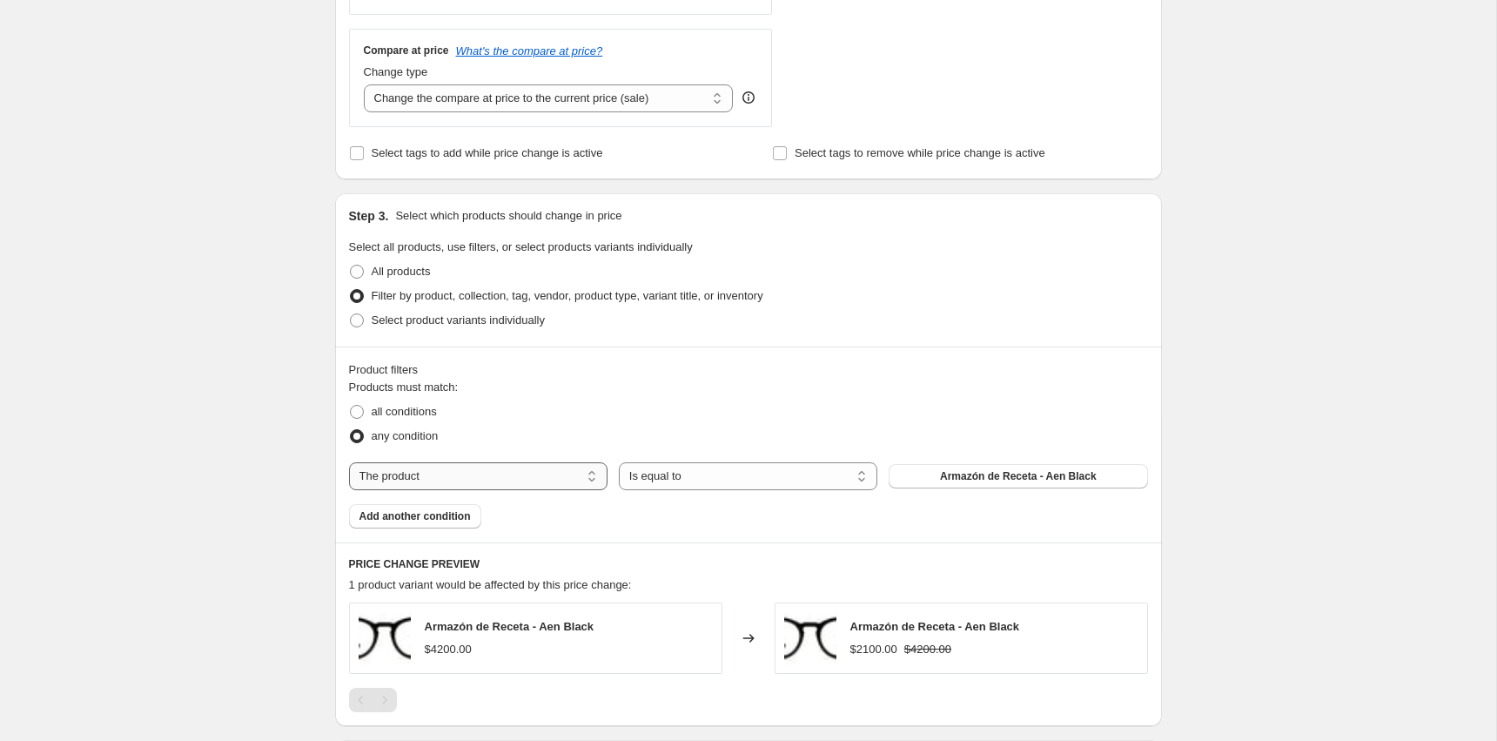
click at [499, 465] on select "The product The product's collection The product's tag The product's vendor The…" at bounding box center [478, 476] width 258 height 28
click at [717, 479] on select "Is equal to Is not equal to" at bounding box center [748, 476] width 258 height 28
select select "not_equal"
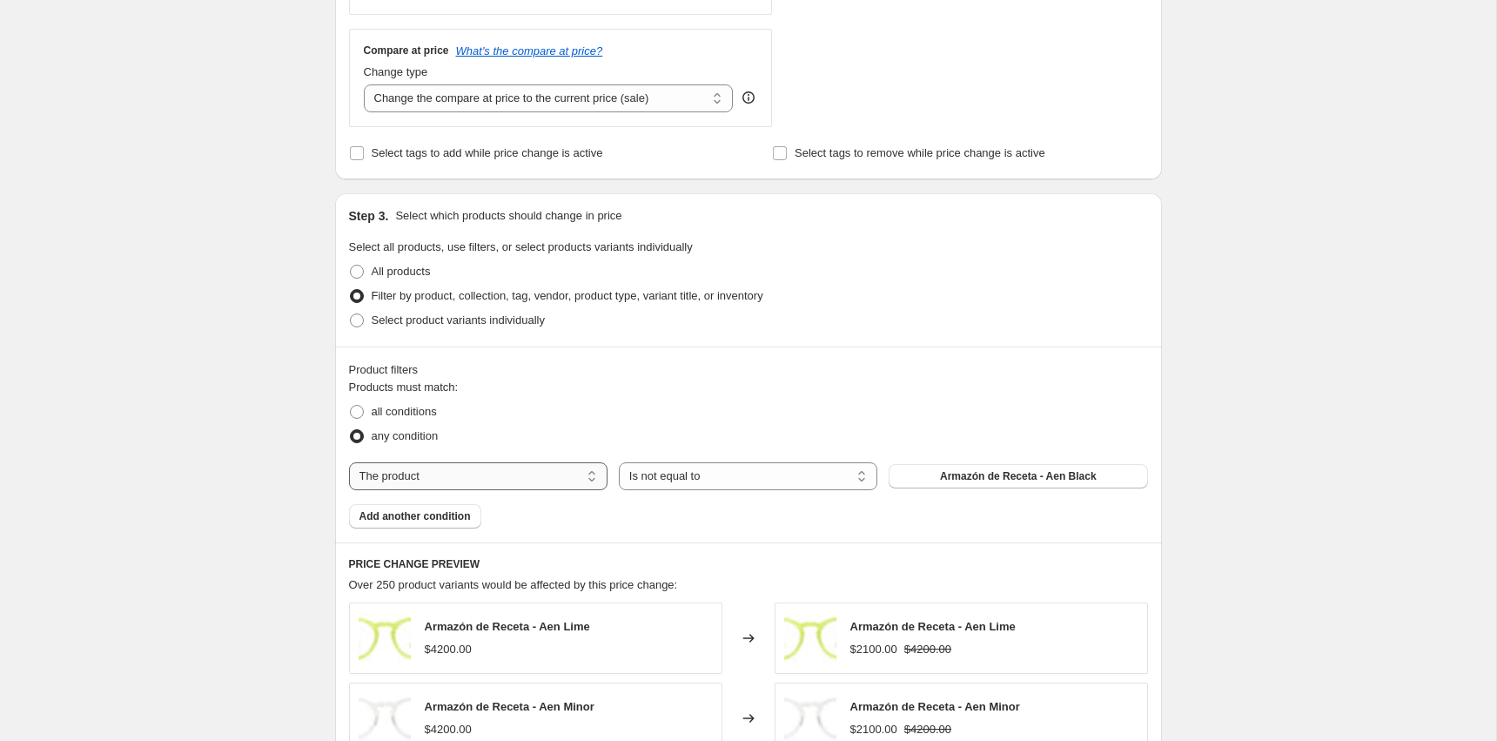
click at [478, 471] on select "The product The product's collection The product's tag The product's vendor The…" at bounding box center [478, 476] width 258 height 28
select select "collection"
click at [981, 472] on span "ELEGIDOS NOSTALGIA" at bounding box center [1017, 476] width 117 height 14
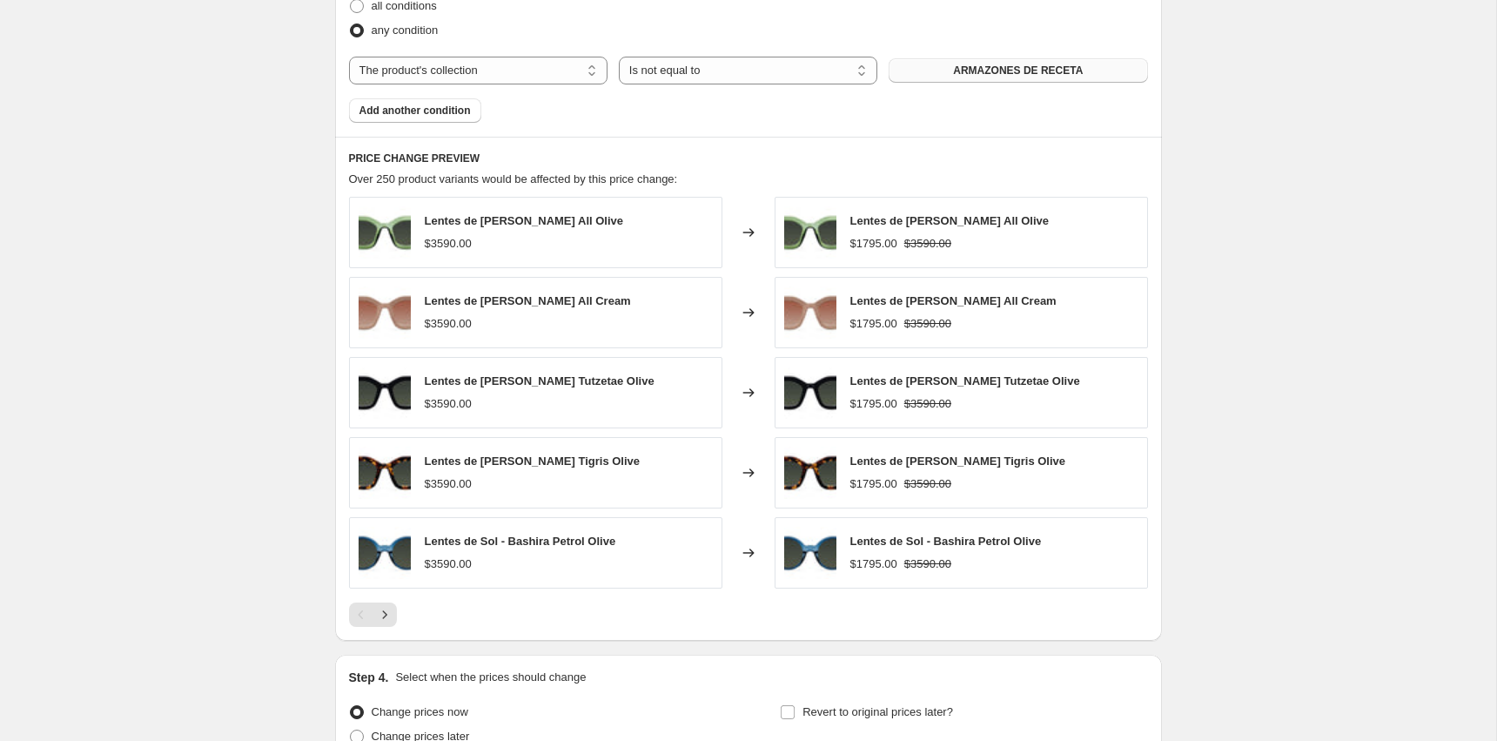
scroll to position [1190, 0]
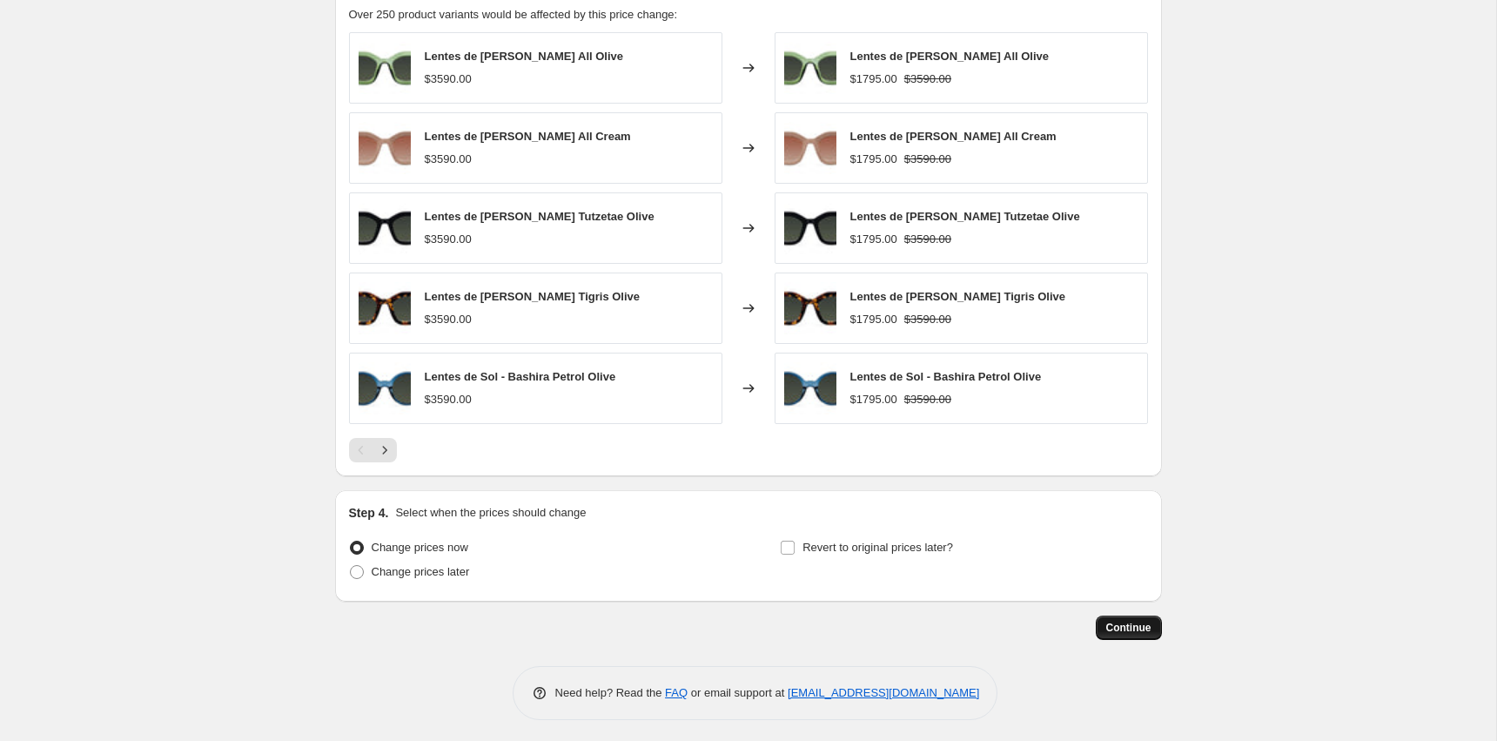
click at [1152, 621] on button "Continue" at bounding box center [1129, 627] width 66 height 24
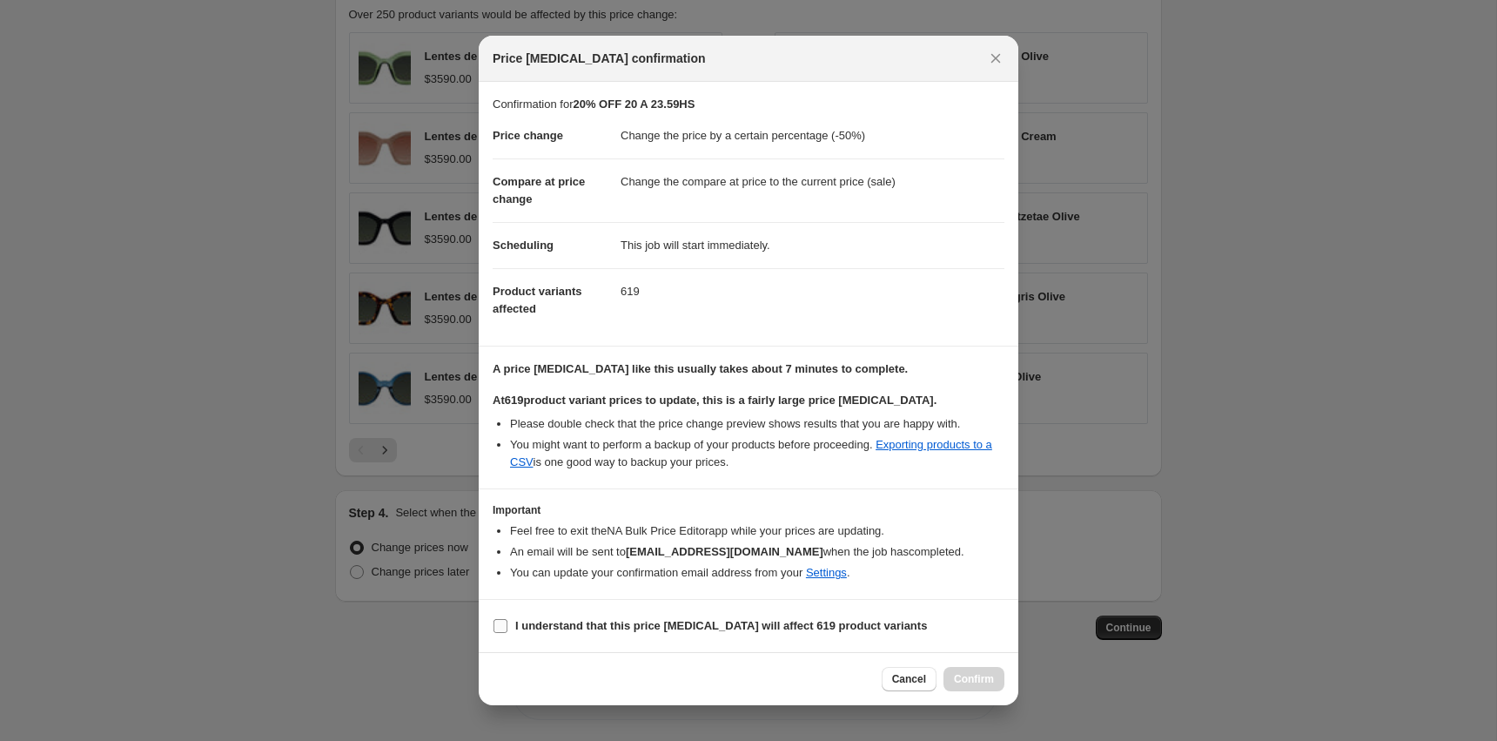
click at [493, 628] on input "I understand that this price change job will affect 619 product variants" at bounding box center [500, 626] width 14 height 14
checkbox input "true"
click at [979, 674] on span "Confirm" at bounding box center [974, 679] width 40 height 14
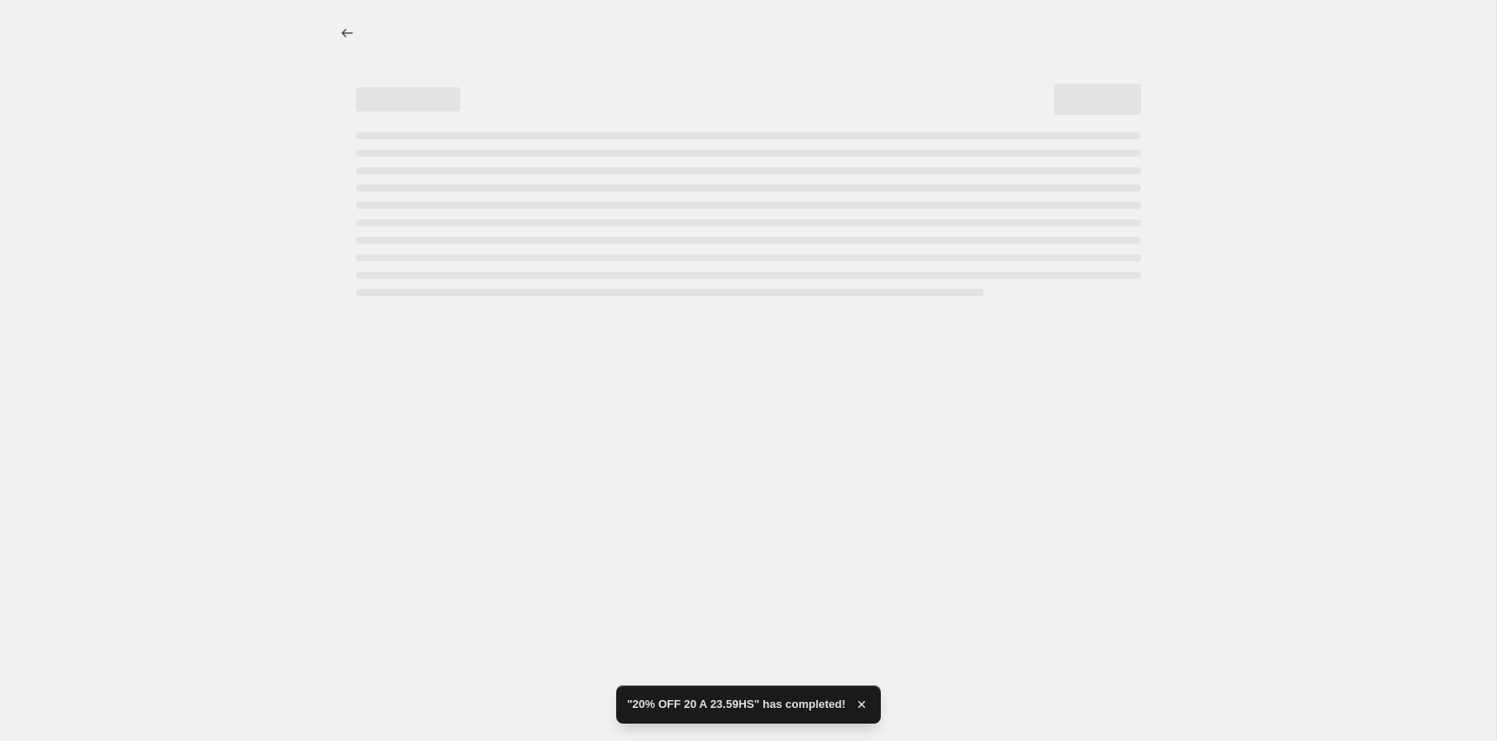
select select "percentage"
select select "collection"
select select "not_equal"
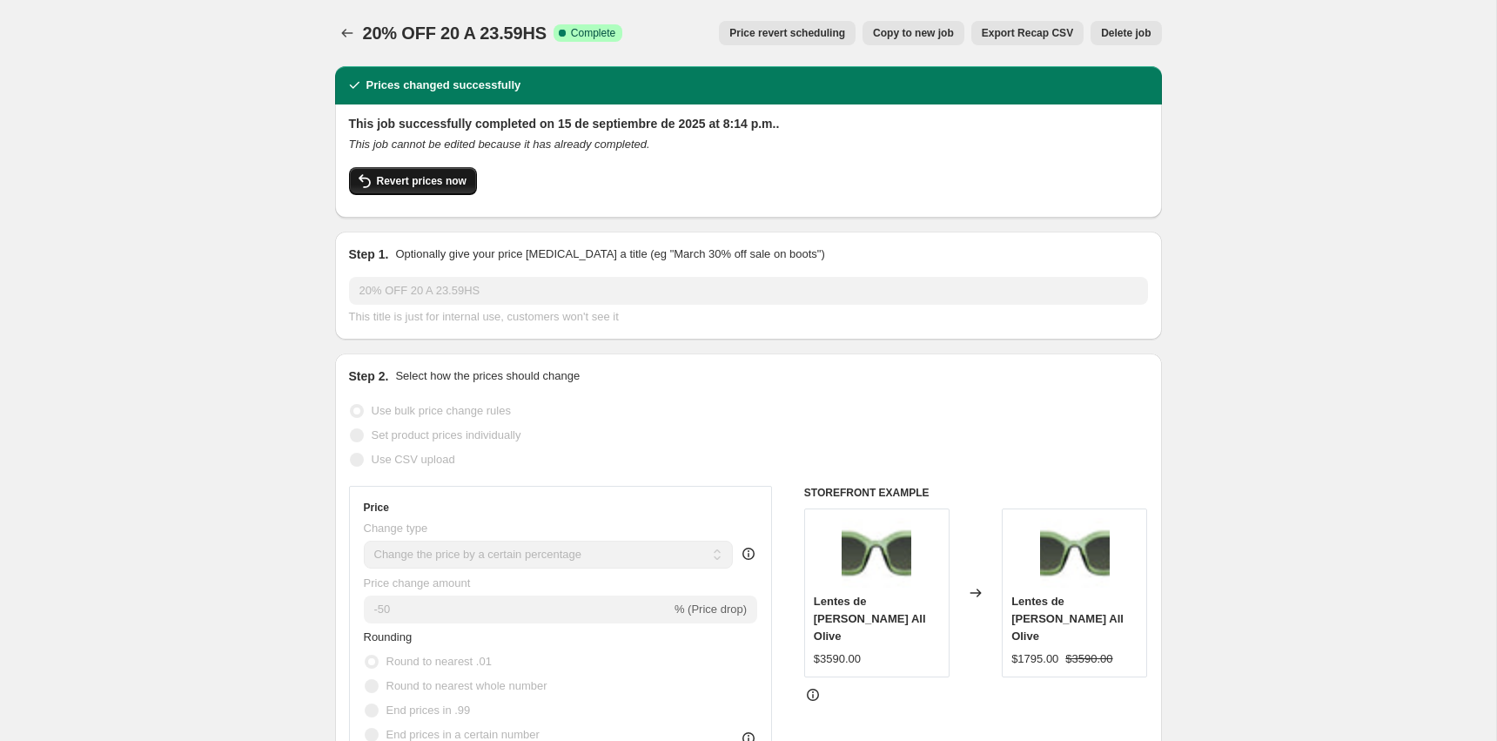
click at [374, 171] on icon "button" at bounding box center [364, 181] width 21 height 21
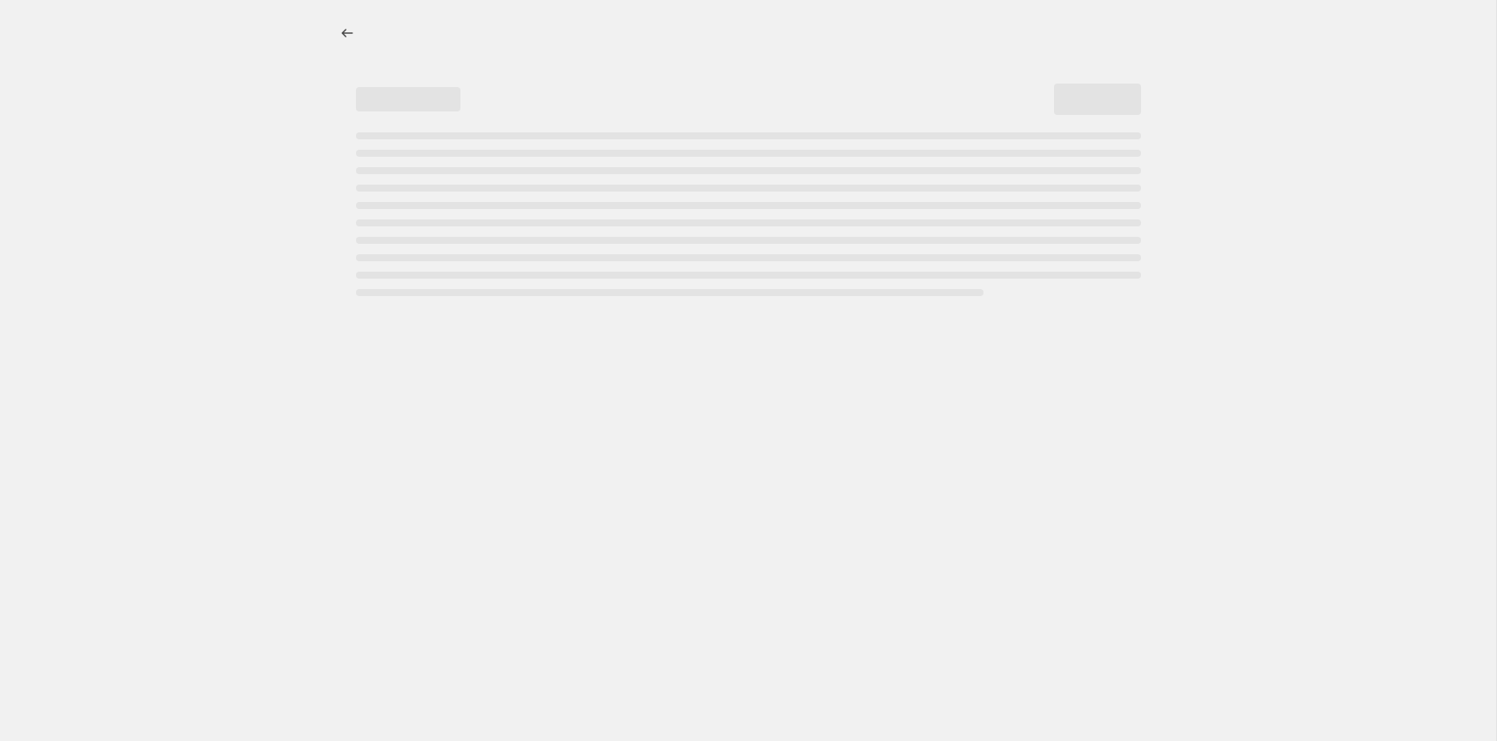
select select "percentage"
select select "collection"
select select "not_equal"
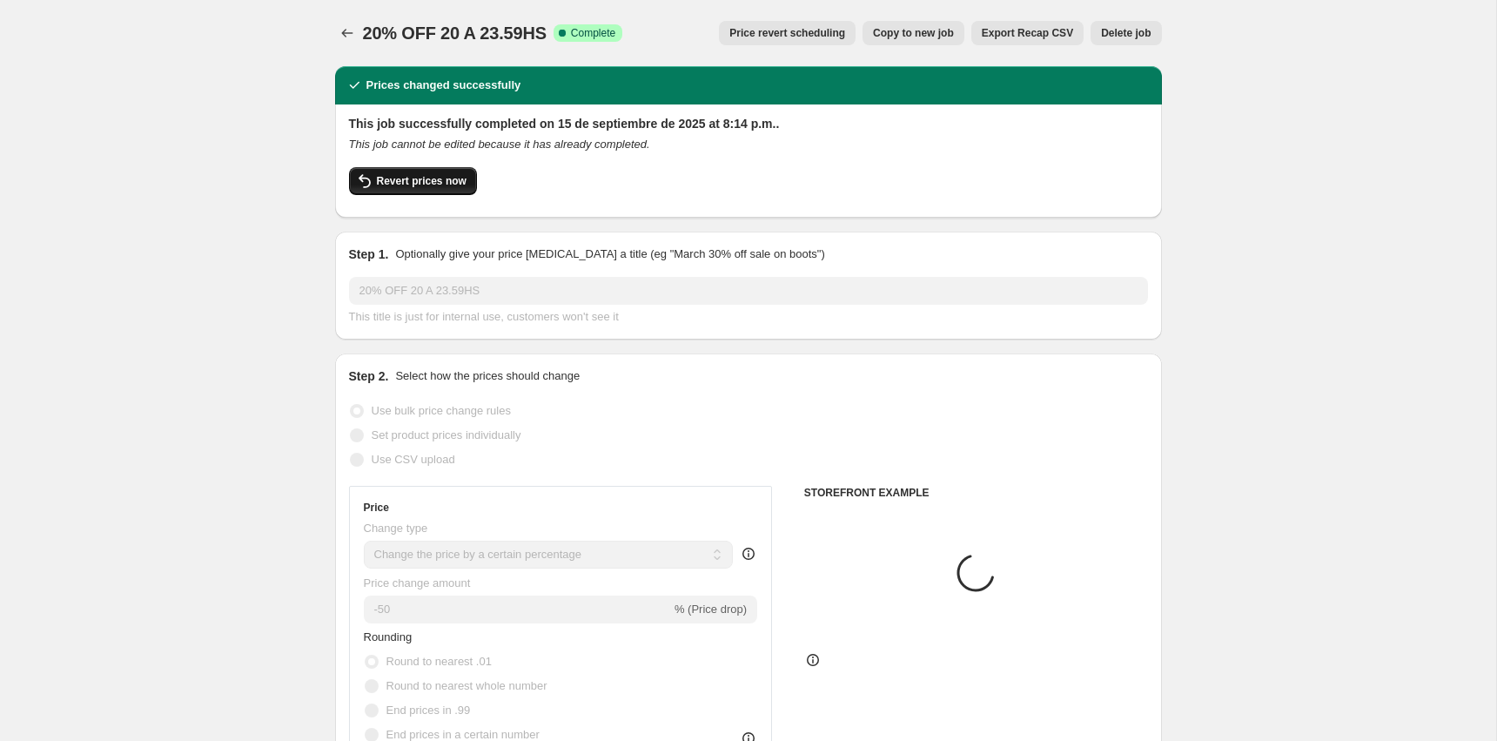
click at [411, 188] on button "Revert prices now" at bounding box center [413, 181] width 128 height 28
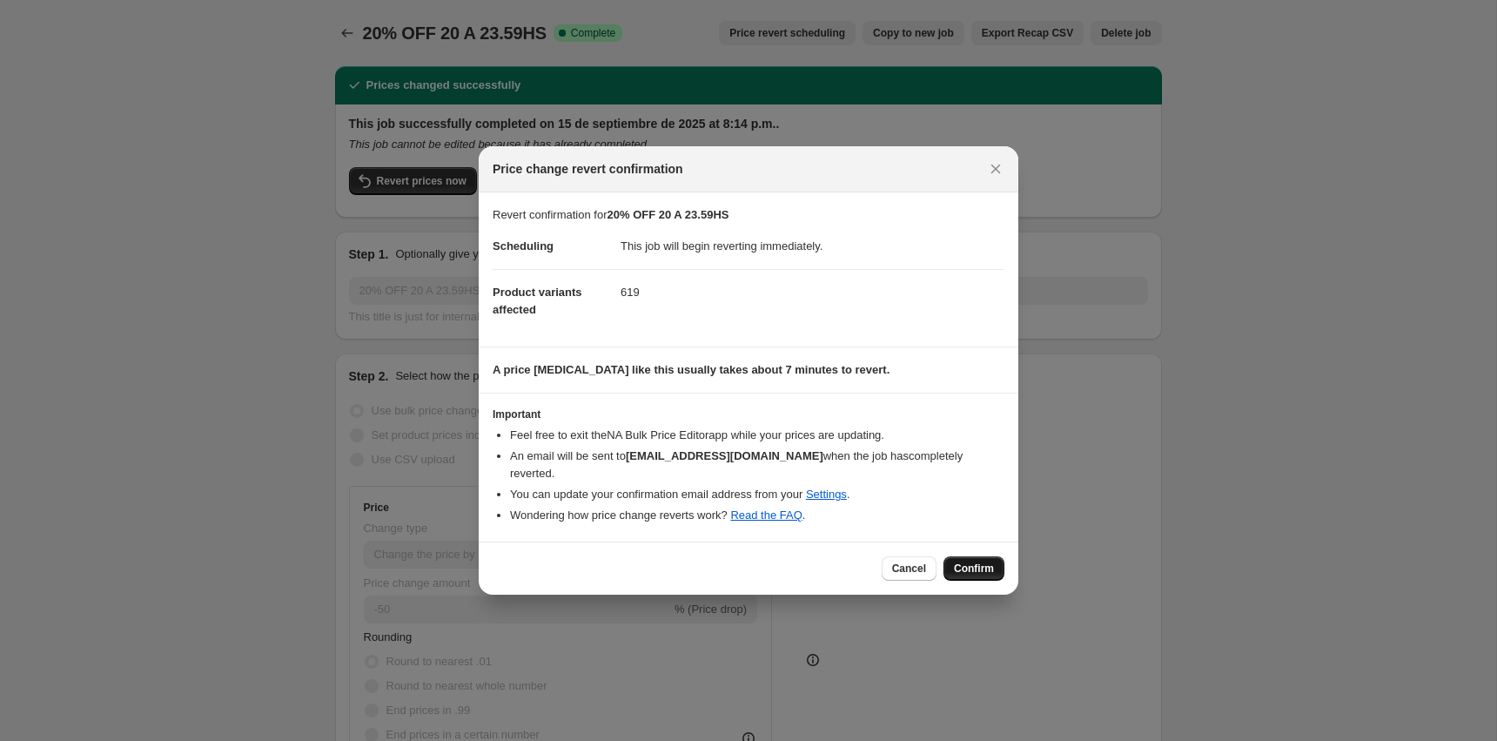
click at [971, 567] on button "Confirm" at bounding box center [973, 568] width 61 height 24
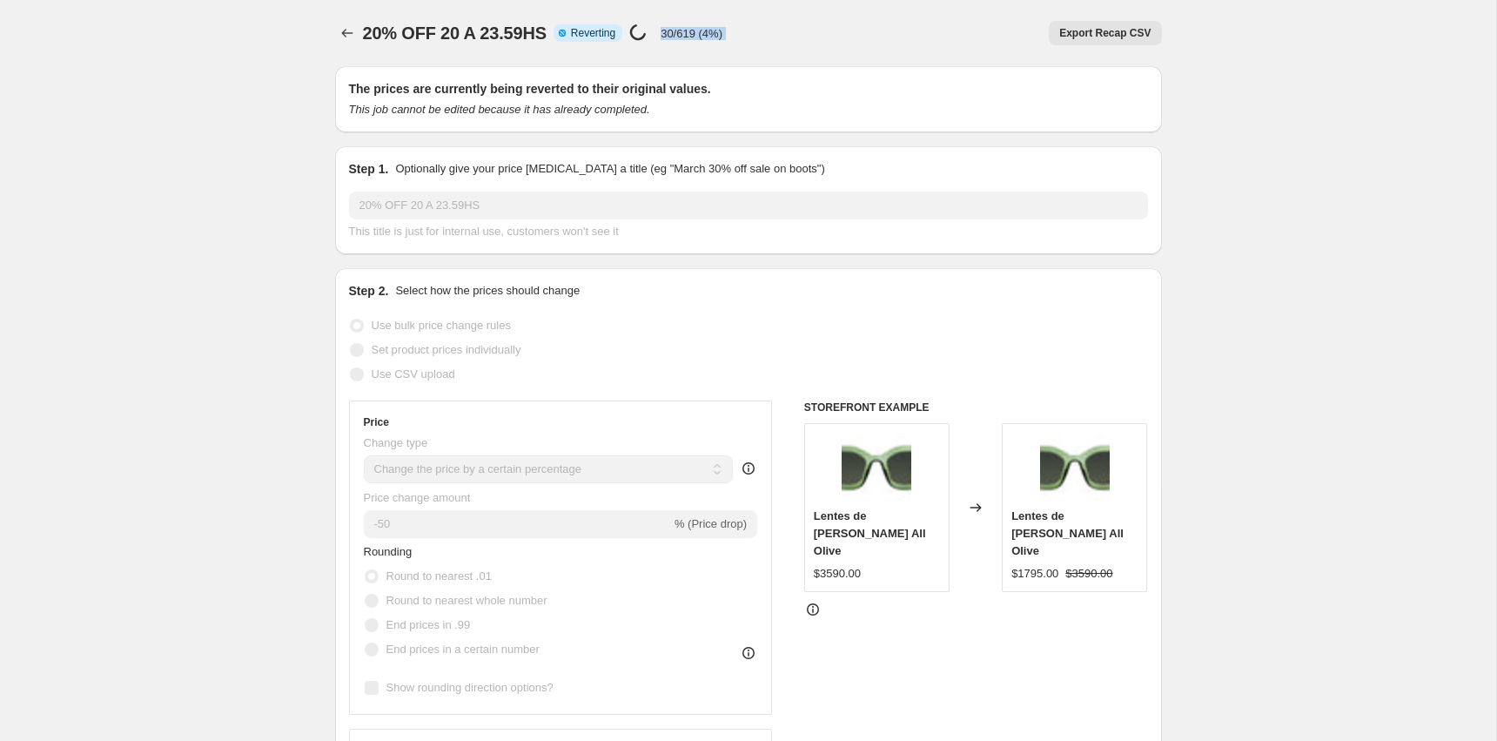
drag, startPoint x: 669, startPoint y: 35, endPoint x: 776, endPoint y: 35, distance: 107.1
click at [776, 35] on div "20% OFF 20 A 23.59HS Info Partially complete Reverting Price [MEDICAL_DATA] in …" at bounding box center [748, 33] width 827 height 24
click at [776, 35] on div "Export Recap CSV" at bounding box center [949, 33] width 426 height 24
drag, startPoint x: 768, startPoint y: 35, endPoint x: 668, endPoint y: 37, distance: 100.1
click at [668, 37] on div "20% OFF 20 A 23.59HS Info Partially complete Reverting Price change job in prog…" at bounding box center [748, 33] width 827 height 24
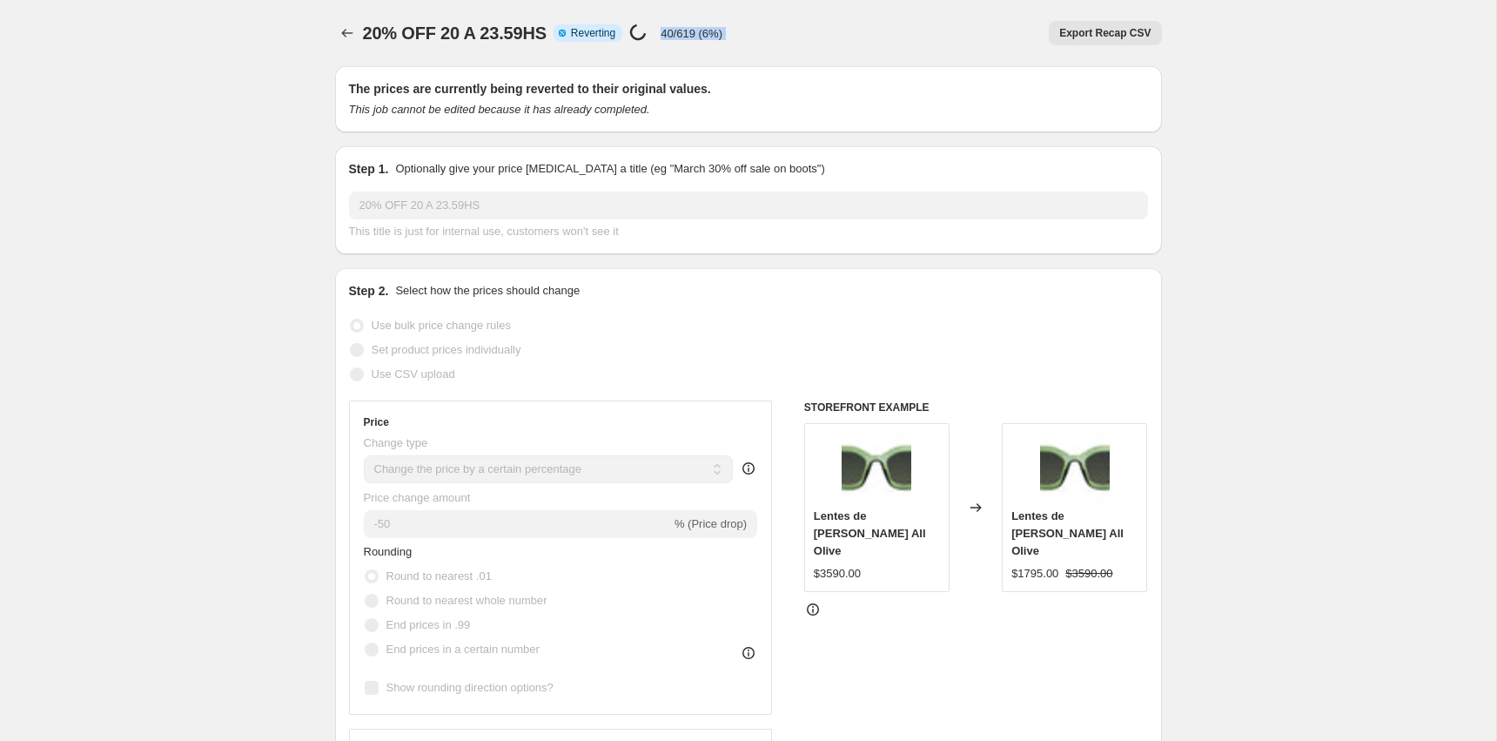
click at [668, 37] on div "Price change job in progress... 40/619 (6%)" at bounding box center [675, 33] width 93 height 20
drag, startPoint x: 668, startPoint y: 37, endPoint x: 717, endPoint y: 37, distance: 49.6
click at [717, 37] on div "Price change job in progress... 40/619 (6%)" at bounding box center [675, 33] width 93 height 20
click at [717, 37] on p "40/619 (6%)" at bounding box center [692, 33] width 62 height 13
click at [739, 37] on div "20% OFF 20 A 23.59HS Info Partially complete Reverting Price change job in prog…" at bounding box center [748, 33] width 827 height 24
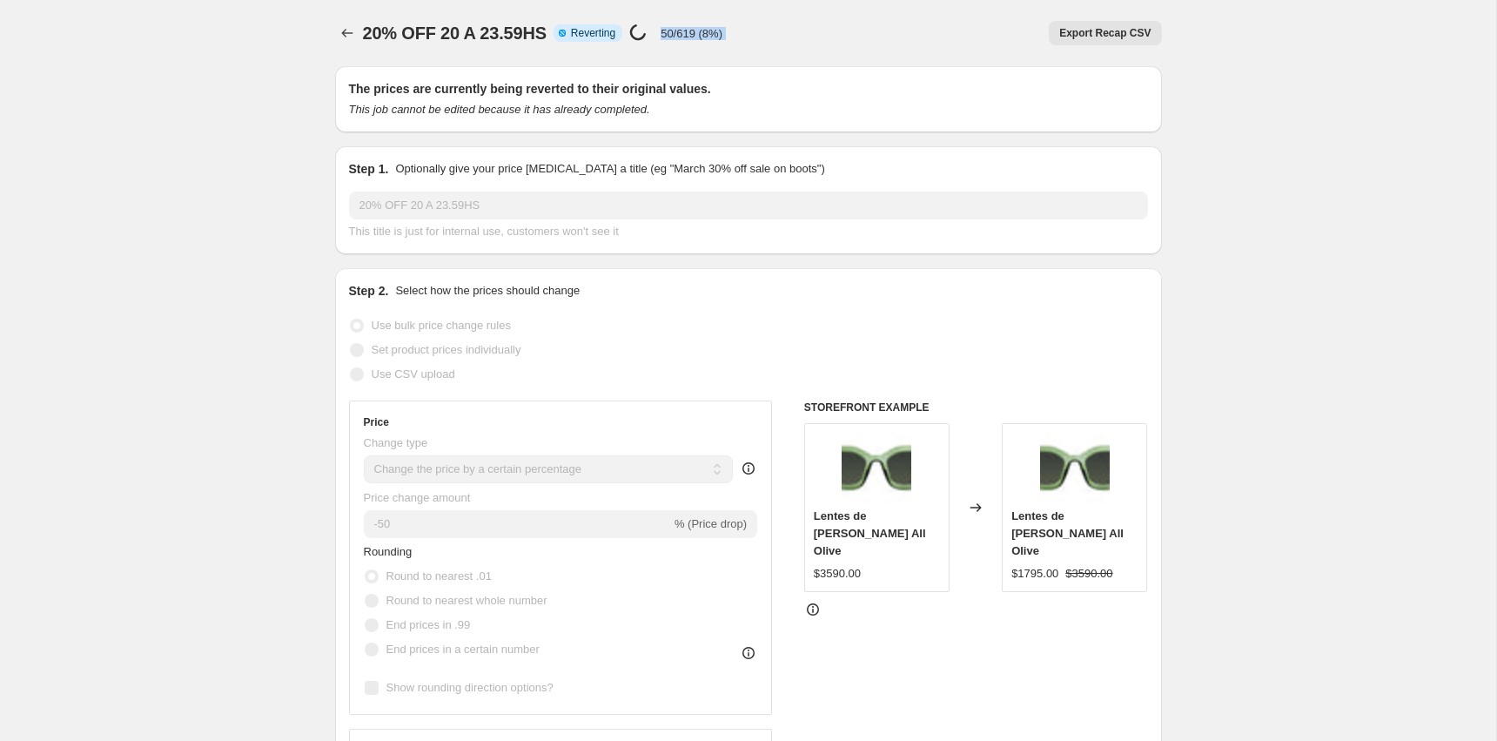
drag, startPoint x: 757, startPoint y: 35, endPoint x: 660, endPoint y: 35, distance: 97.5
click at [660, 35] on div "20% OFF 20 A 23.59HS Info Partially complete Reverting Price change job in prog…" at bounding box center [748, 33] width 827 height 24
click at [660, 35] on div "Price change job in progress... 50/619 (8%)" at bounding box center [675, 33] width 93 height 20
click at [676, 33] on p "50/619 (8%)" at bounding box center [692, 33] width 62 height 13
drag, startPoint x: 672, startPoint y: 33, endPoint x: 735, endPoint y: 33, distance: 62.7
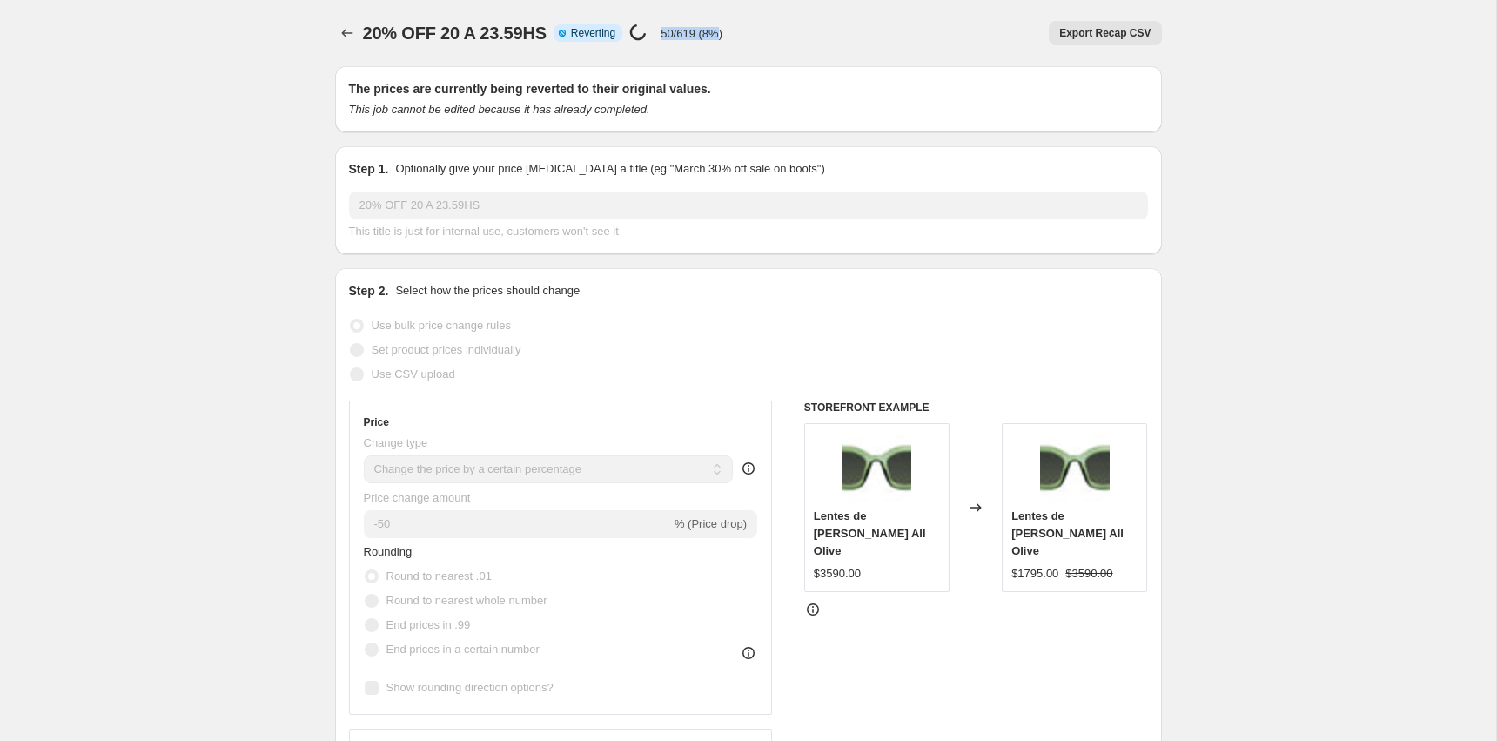
click at [722, 33] on p "50/619 (8%)" at bounding box center [692, 33] width 62 height 13
drag, startPoint x: 752, startPoint y: 33, endPoint x: 669, endPoint y: 39, distance: 82.9
click at [669, 39] on div "20% OFF 20 A 23.59HS Info Partially complete Reverting Price change job in prog…" at bounding box center [748, 33] width 827 height 24
click at [669, 39] on div "Price change job in progress... 60/619 (9%)" at bounding box center [675, 33] width 93 height 20
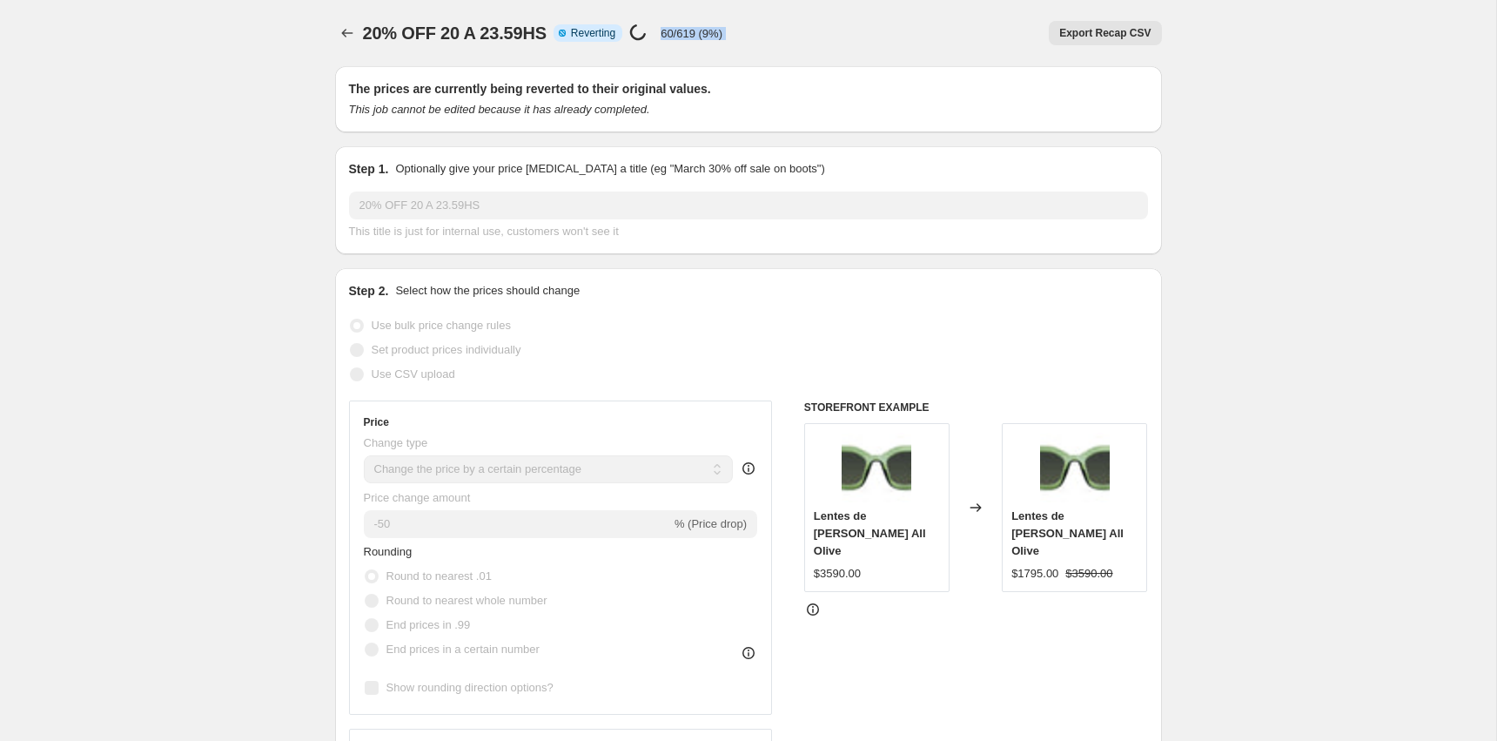
drag, startPoint x: 669, startPoint y: 39, endPoint x: 753, endPoint y: 38, distance: 83.6
click at [753, 38] on div "20% OFF 20 A 23.59HS Info Partially complete Reverting Price change job in prog…" at bounding box center [748, 33] width 827 height 24
click at [753, 38] on div "Export Recap CSV" at bounding box center [949, 33] width 426 height 24
drag, startPoint x: 753, startPoint y: 36, endPoint x: 672, endPoint y: 36, distance: 80.9
click at [672, 36] on div "20% OFF 20 A 23.59HS Info Partially complete Reverting Price change job in prog…" at bounding box center [748, 33] width 827 height 24
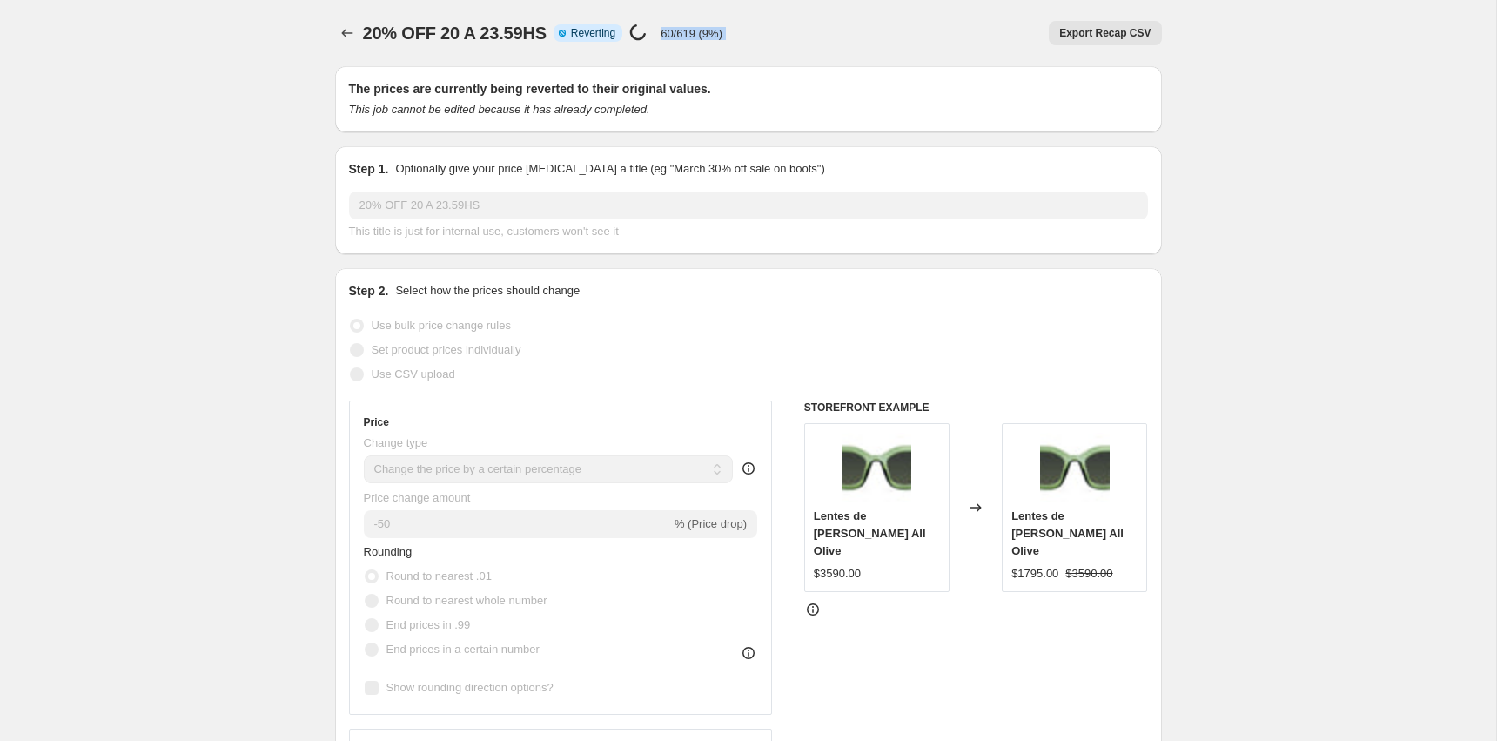
click at [672, 36] on p "60/619 (9%)" at bounding box center [692, 33] width 62 height 13
drag, startPoint x: 672, startPoint y: 36, endPoint x: 774, endPoint y: 29, distance: 102.1
click at [772, 29] on div "20% OFF 20 A 23.59HS Info Partially complete Reverting Price change job in prog…" at bounding box center [748, 33] width 827 height 24
click at [774, 29] on div "Export Recap CSV" at bounding box center [951, 33] width 419 height 24
drag, startPoint x: 742, startPoint y: 38, endPoint x: 677, endPoint y: 38, distance: 65.3
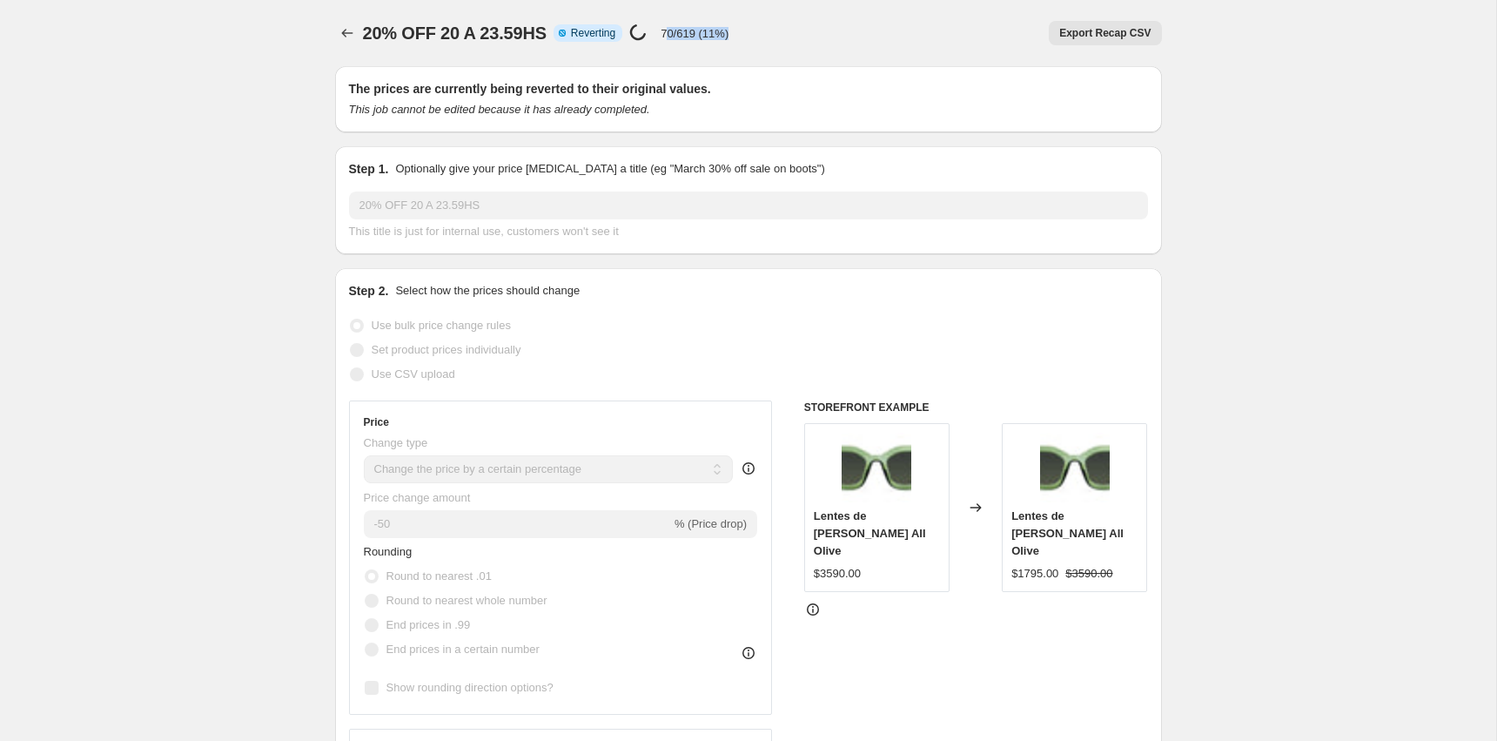
click at [677, 38] on div "20% OFF 20 A 23.59HS Info Partially complete Reverting Price change job in prog…" at bounding box center [748, 33] width 827 height 24
click at [677, 38] on p "70/619 (11%)" at bounding box center [695, 33] width 68 height 13
drag, startPoint x: 670, startPoint y: 29, endPoint x: 740, endPoint y: 30, distance: 69.6
click at [728, 30] on p "80/619 (12%)" at bounding box center [695, 33] width 68 height 13
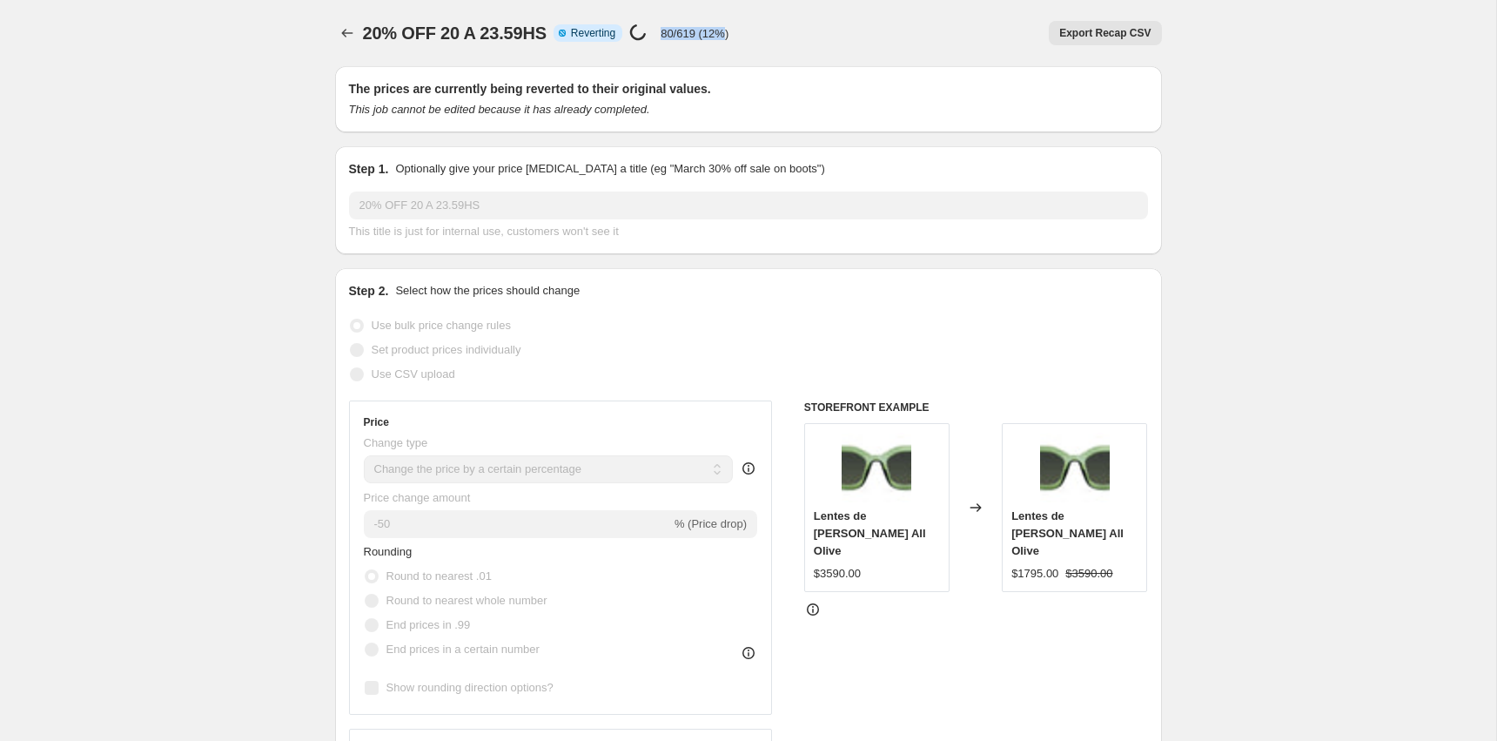
drag, startPoint x: 740, startPoint y: 30, endPoint x: 673, endPoint y: 30, distance: 67.0
click at [673, 30] on p "80/619 (12%)" at bounding box center [695, 33] width 68 height 13
drag, startPoint x: 671, startPoint y: 30, endPoint x: 769, endPoint y: 33, distance: 98.4
click at [769, 33] on div "20% OFF 20 A 23.59HS Info Partially complete Reverting Price change job in prog…" at bounding box center [748, 33] width 827 height 24
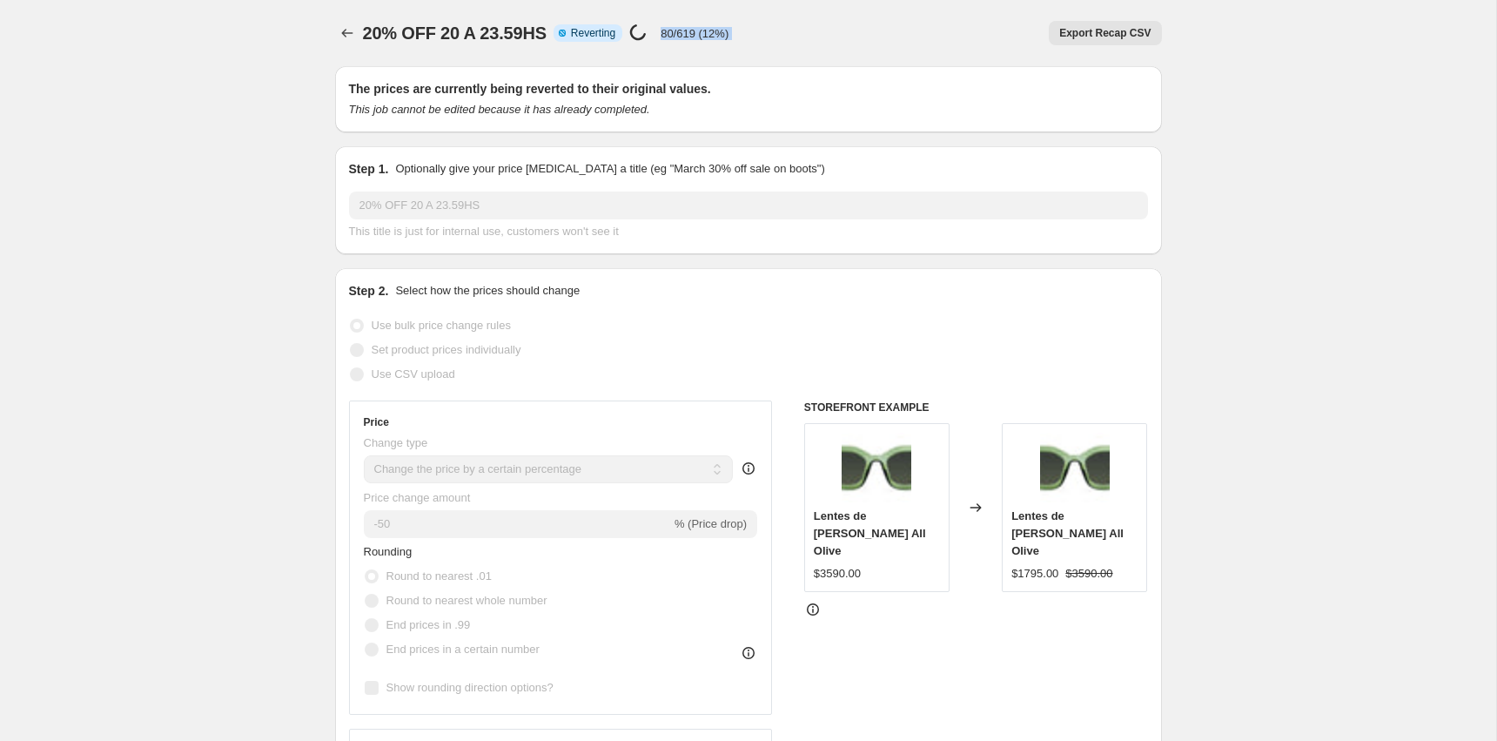
click at [769, 33] on div "Export Recap CSV" at bounding box center [951, 33] width 419 height 24
drag, startPoint x: 769, startPoint y: 33, endPoint x: 673, endPoint y: 36, distance: 96.6
click at [673, 36] on div "20% OFF 20 A 23.59HS Info Partially complete Reverting Price change job in prog…" at bounding box center [748, 33] width 827 height 24
click at [673, 36] on p "80/619 (12%)" at bounding box center [695, 33] width 68 height 13
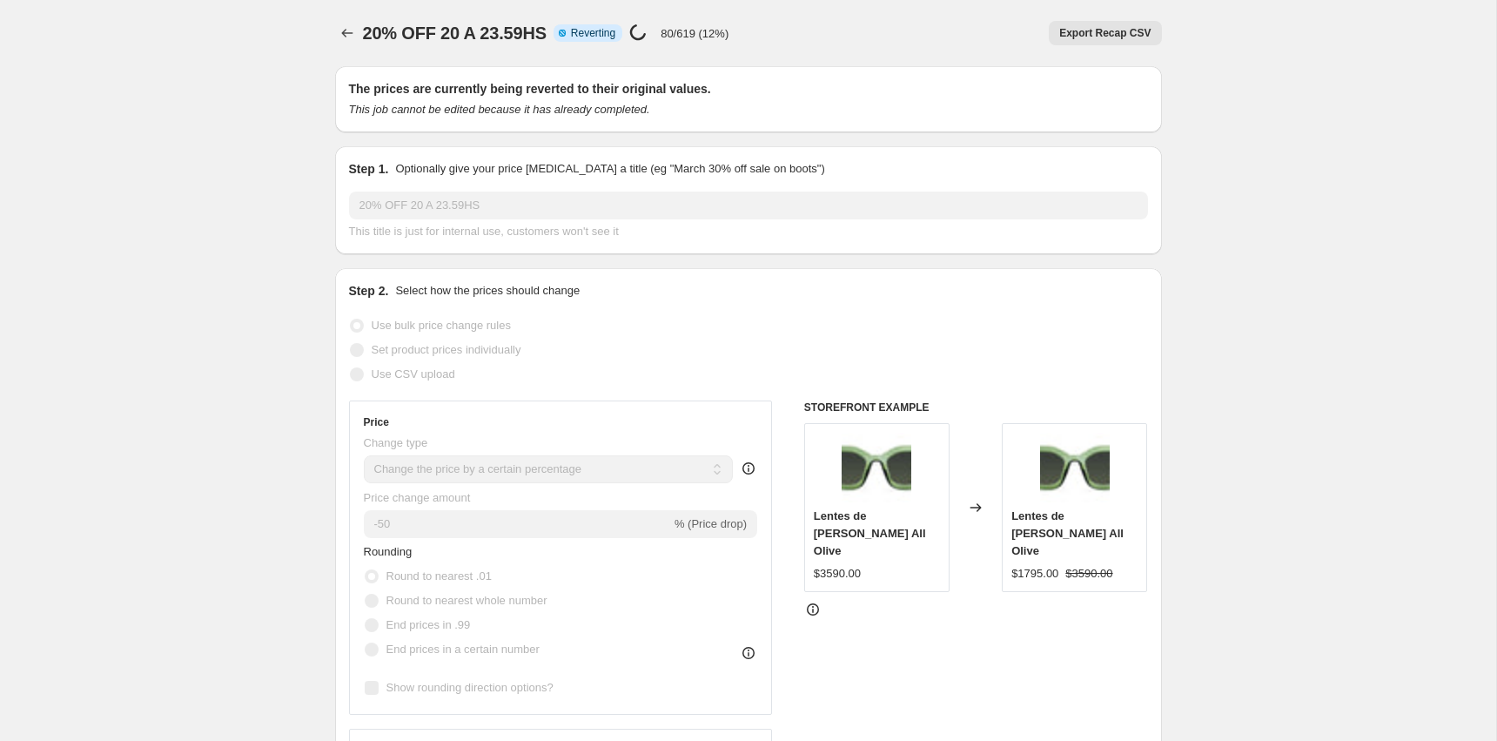
click at [673, 36] on p "80/619 (12%)" at bounding box center [695, 33] width 68 height 13
drag, startPoint x: 673, startPoint y: 35, endPoint x: 768, endPoint y: 28, distance: 95.1
click at [769, 28] on div "20% OFF 20 A 23.59HS Info Partially complete Reverting Price change job in prog…" at bounding box center [748, 33] width 827 height 24
click at [768, 28] on div "Export Recap CSV" at bounding box center [951, 33] width 419 height 24
drag, startPoint x: 768, startPoint y: 28, endPoint x: 671, endPoint y: 28, distance: 96.6
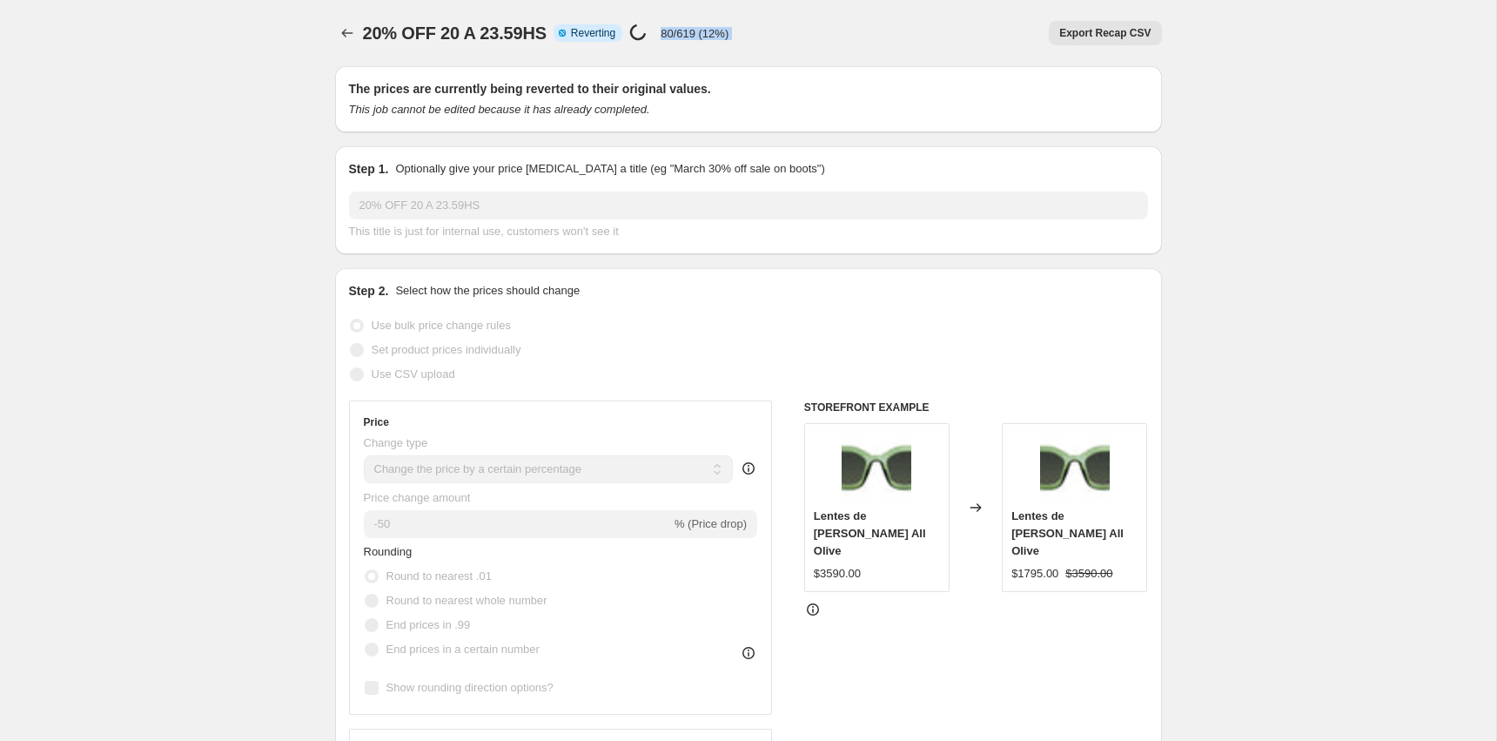
click at [670, 28] on div "20% OFF 20 A 23.59HS Info Partially complete Reverting Price change job in prog…" at bounding box center [748, 33] width 827 height 24
click at [671, 28] on p "80/619 (12%)" at bounding box center [695, 33] width 68 height 13
drag, startPoint x: 671, startPoint y: 28, endPoint x: 735, endPoint y: 33, distance: 64.6
click at [728, 33] on p "90/619 (14%)" at bounding box center [695, 33] width 68 height 13
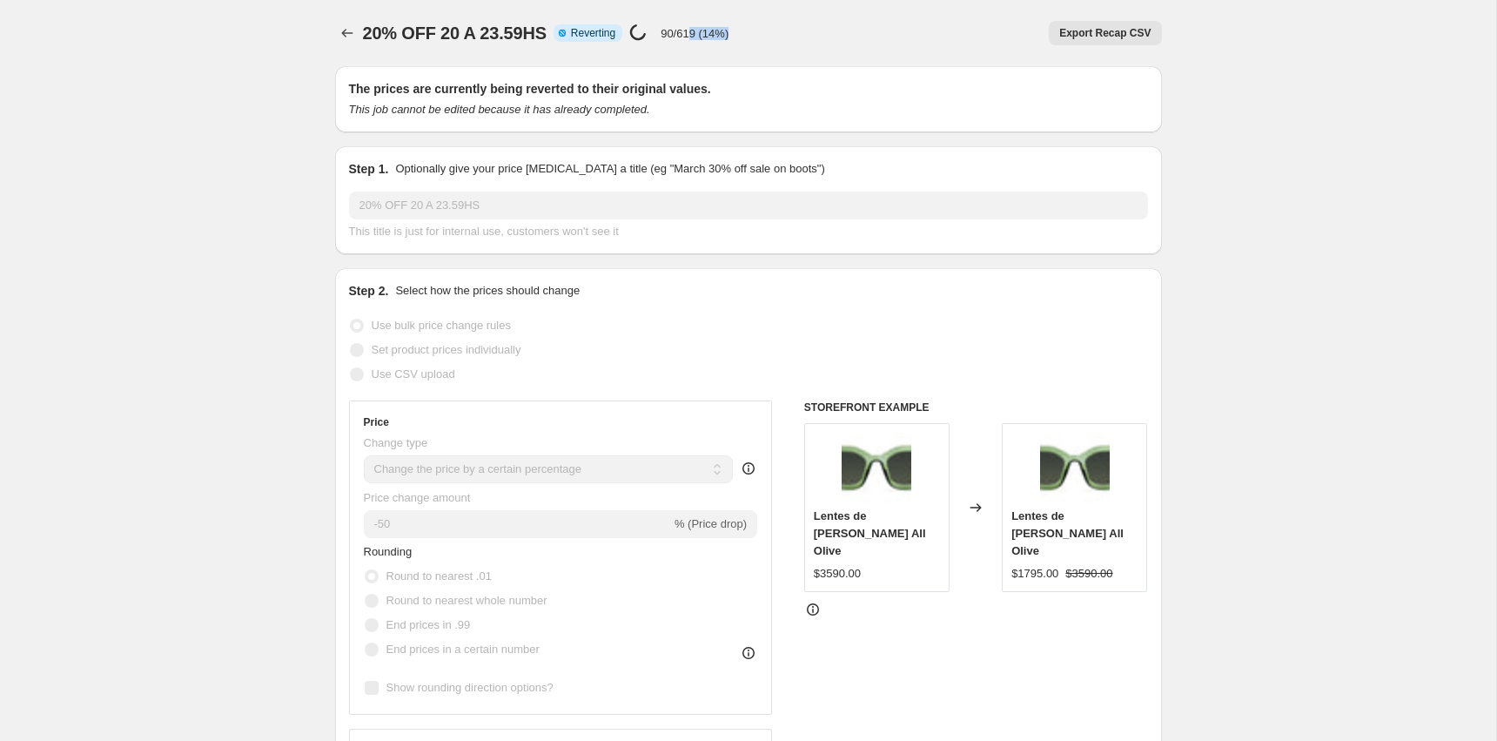
drag, startPoint x: 745, startPoint y: 35, endPoint x: 696, endPoint y: 32, distance: 48.8
click at [697, 32] on div "20% OFF 20 A 23.59HS Info Partially complete Reverting Price change job in prog…" at bounding box center [748, 33] width 827 height 24
drag, startPoint x: 696, startPoint y: 32, endPoint x: 696, endPoint y: 1, distance: 31.3
click at [696, 27] on p "90/619 (14%)" at bounding box center [695, 33] width 68 height 13
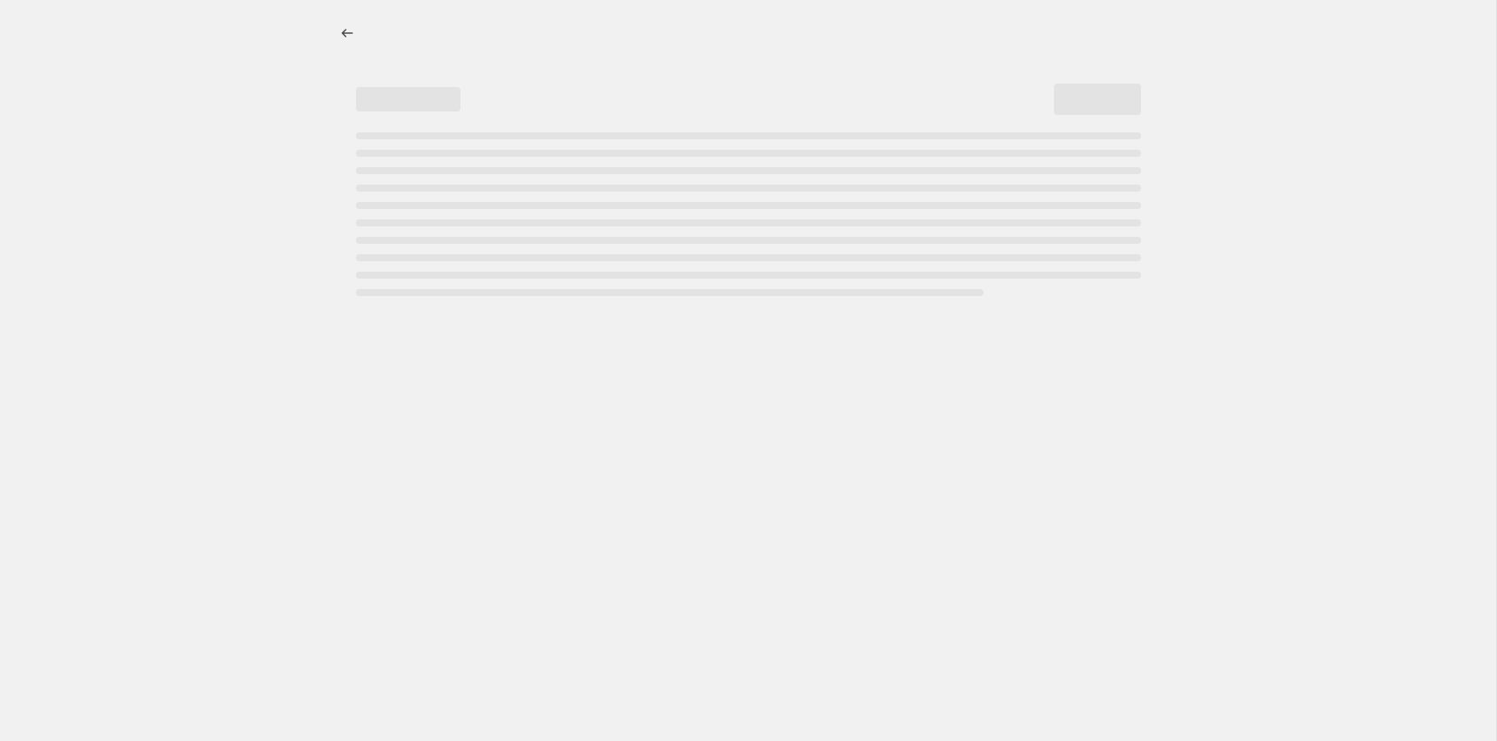
select select "percentage"
select select "collection"
select select "not_equal"
select select "percentage"
select select "collection"
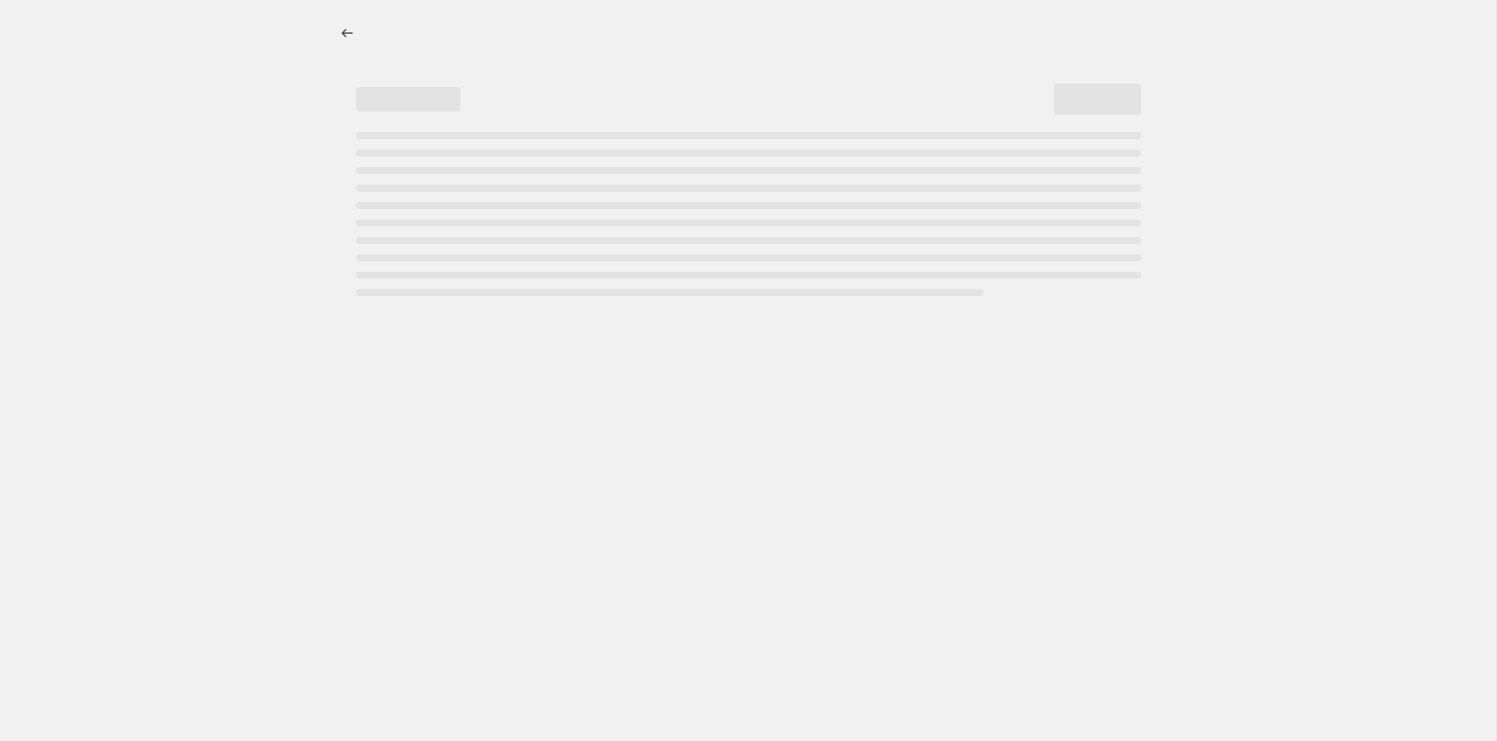
select select "not_equal"
select select "percentage"
select select "collection"
select select "not_equal"
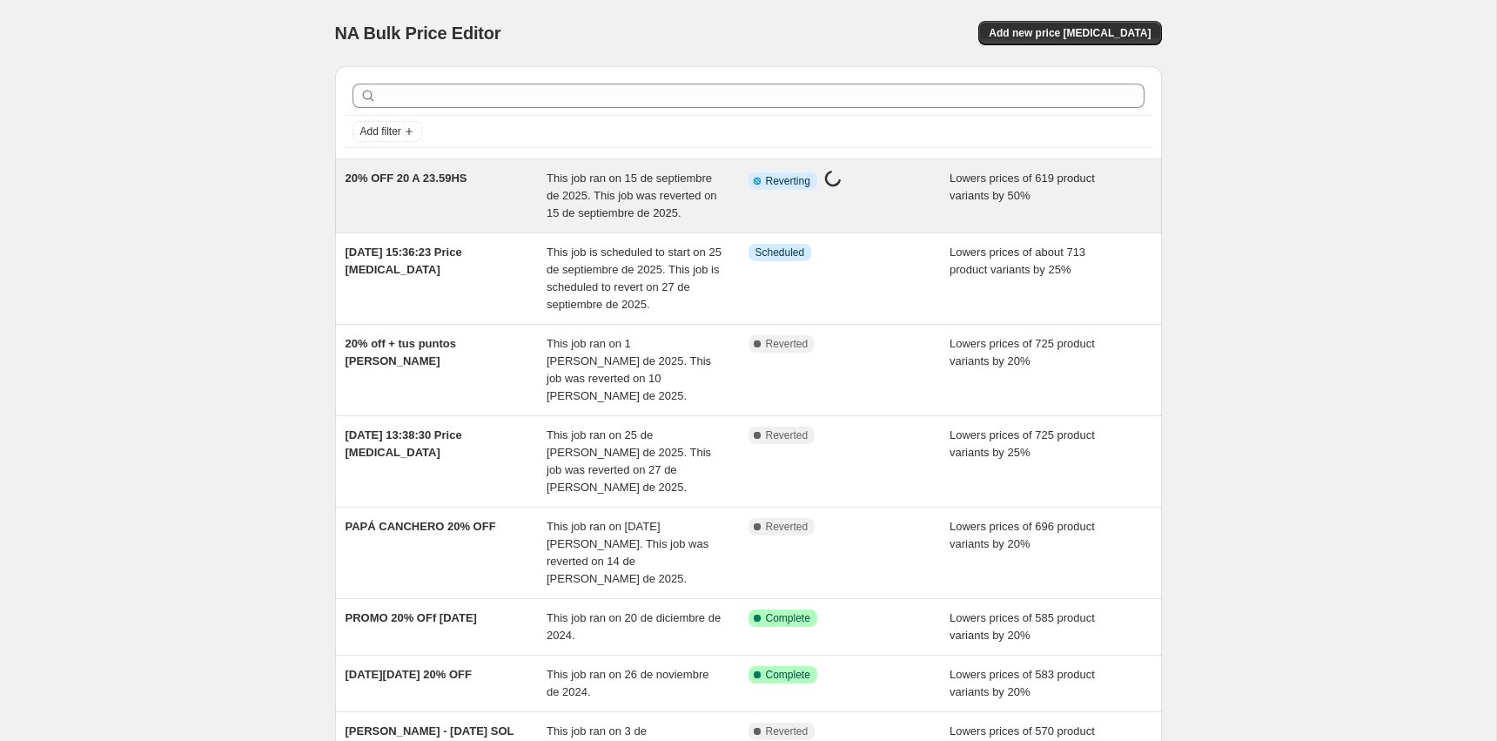
click at [895, 213] on div "Info Partially complete Reverting Price [MEDICAL_DATA] in progress..." at bounding box center [850, 196] width 202 height 52
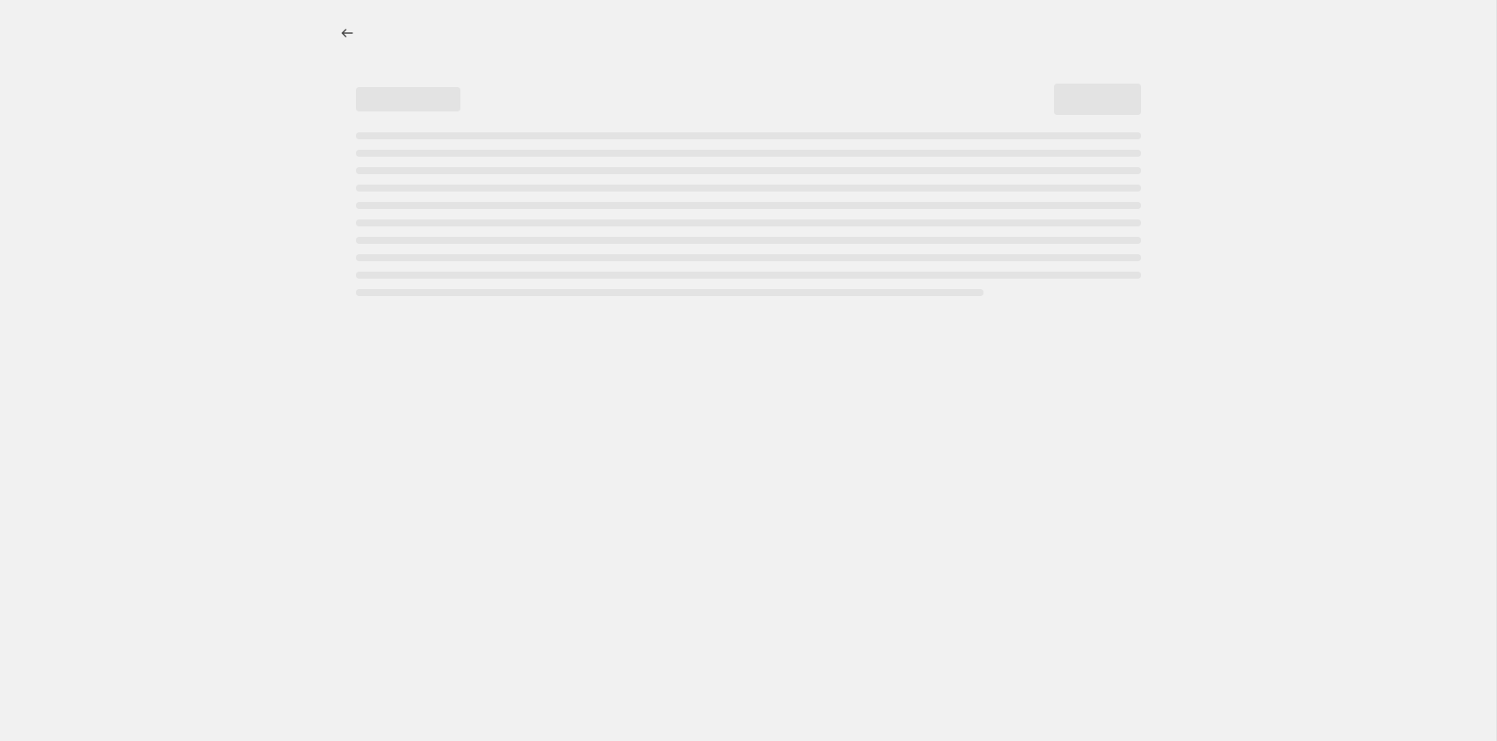
select select "percentage"
select select "collection"
select select "not_equal"
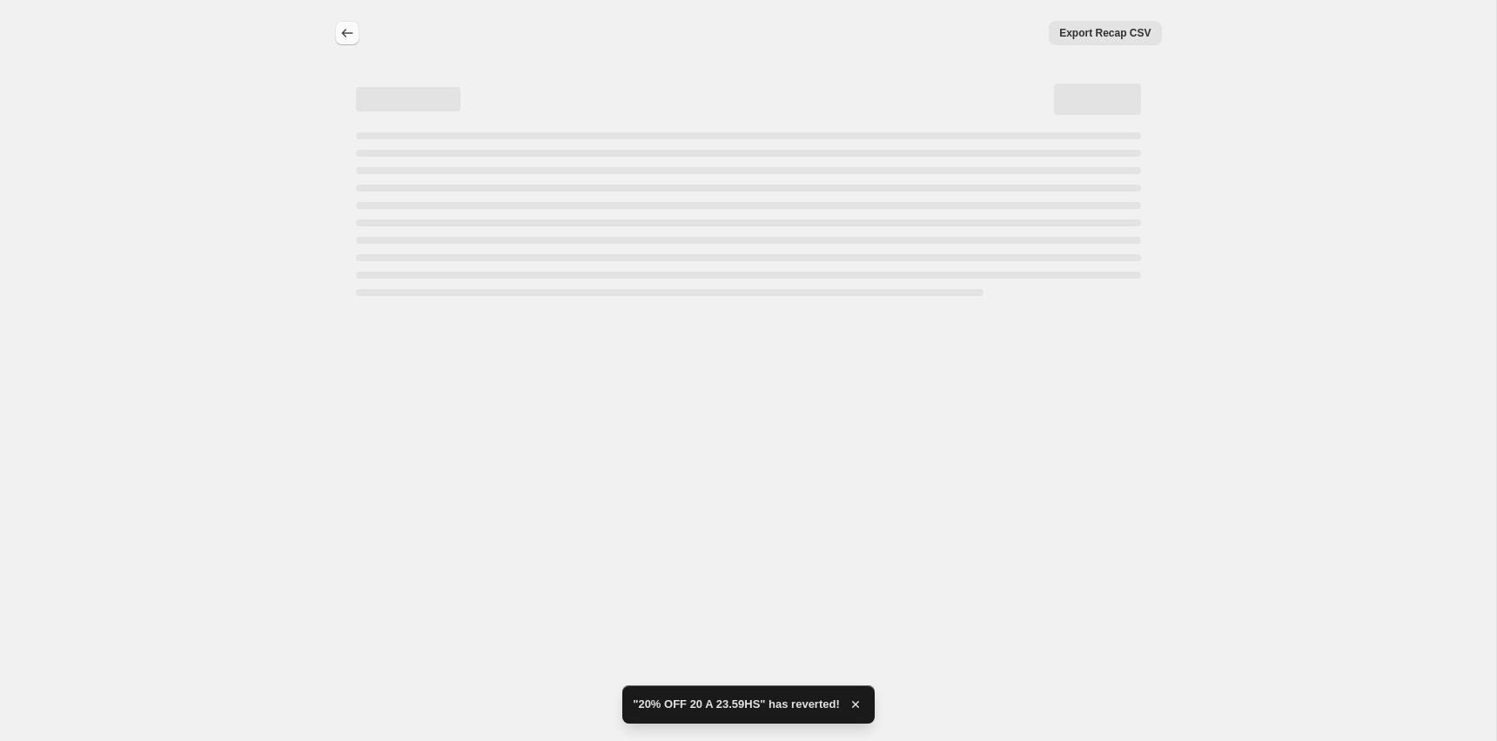
select select "percentage"
select select "collection"
select select "not_equal"
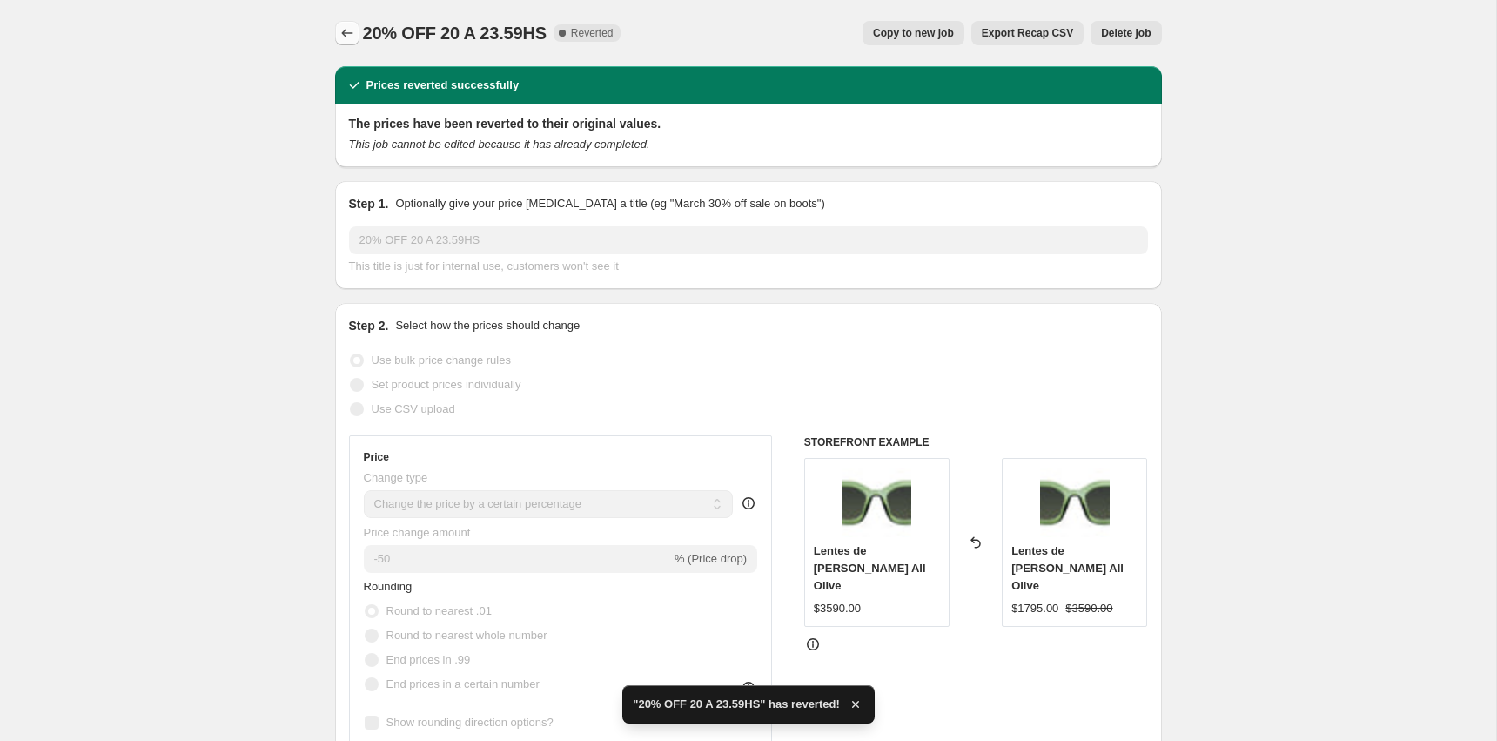
click at [356, 27] on button "Price change jobs" at bounding box center [347, 33] width 24 height 24
